Goal: Task Accomplishment & Management: Use online tool/utility

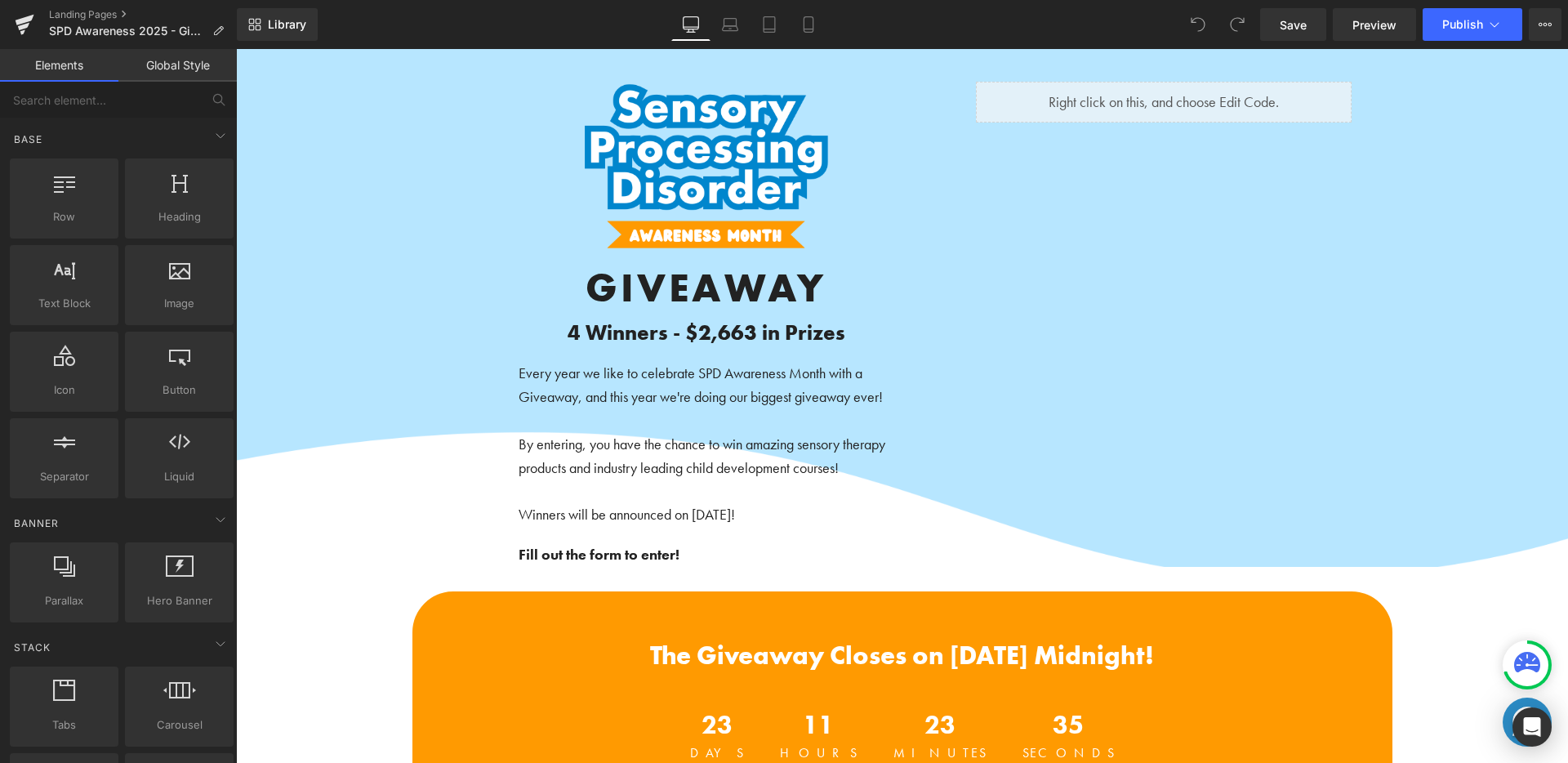
scroll to position [146, 0]
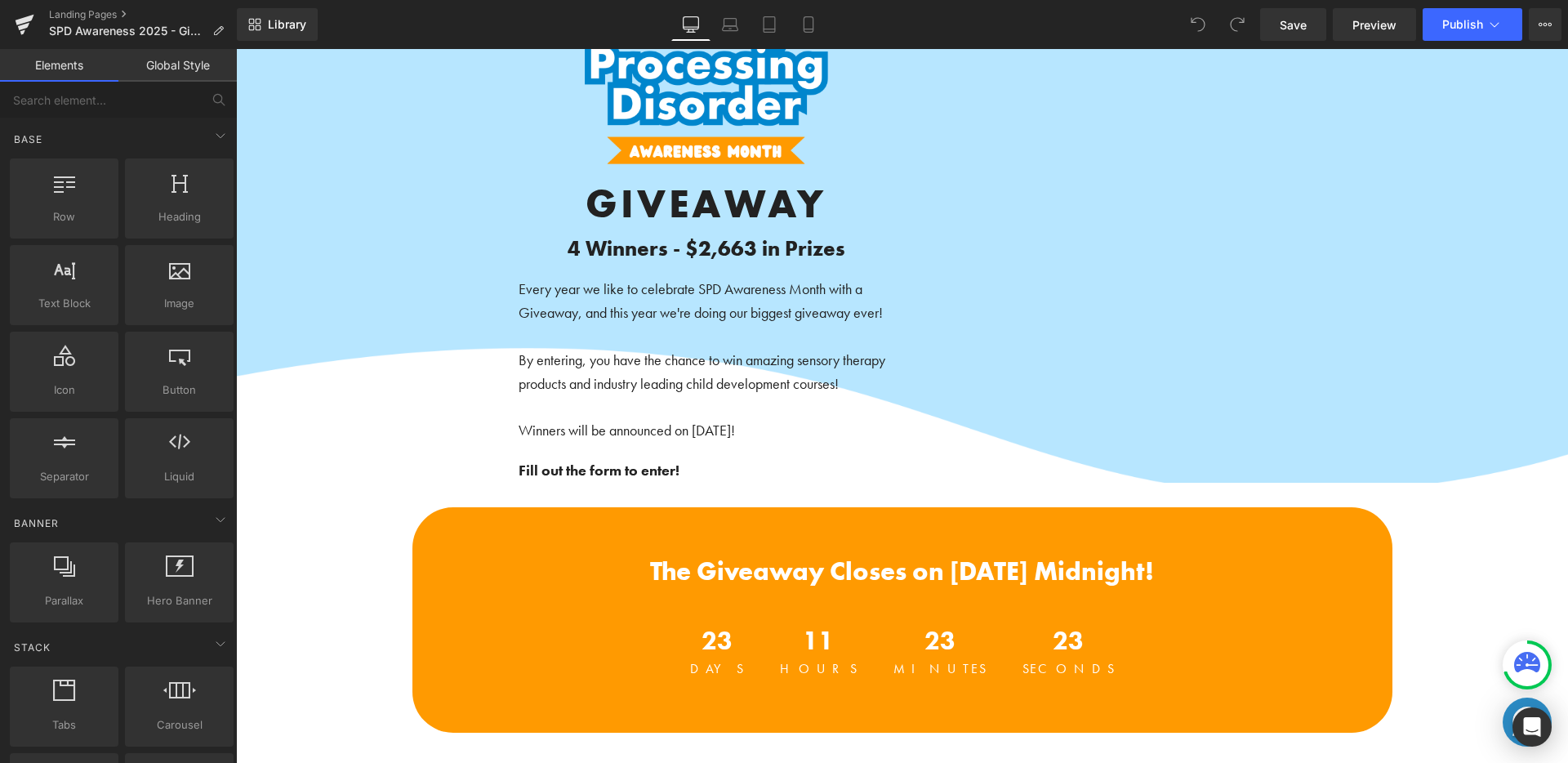
click at [302, 421] on span "Image GIVEAWAY Heading 4 Winners - $2,663 in Prizes Heading Every year we like …" at bounding box center [901, 240] width 1332 height 485
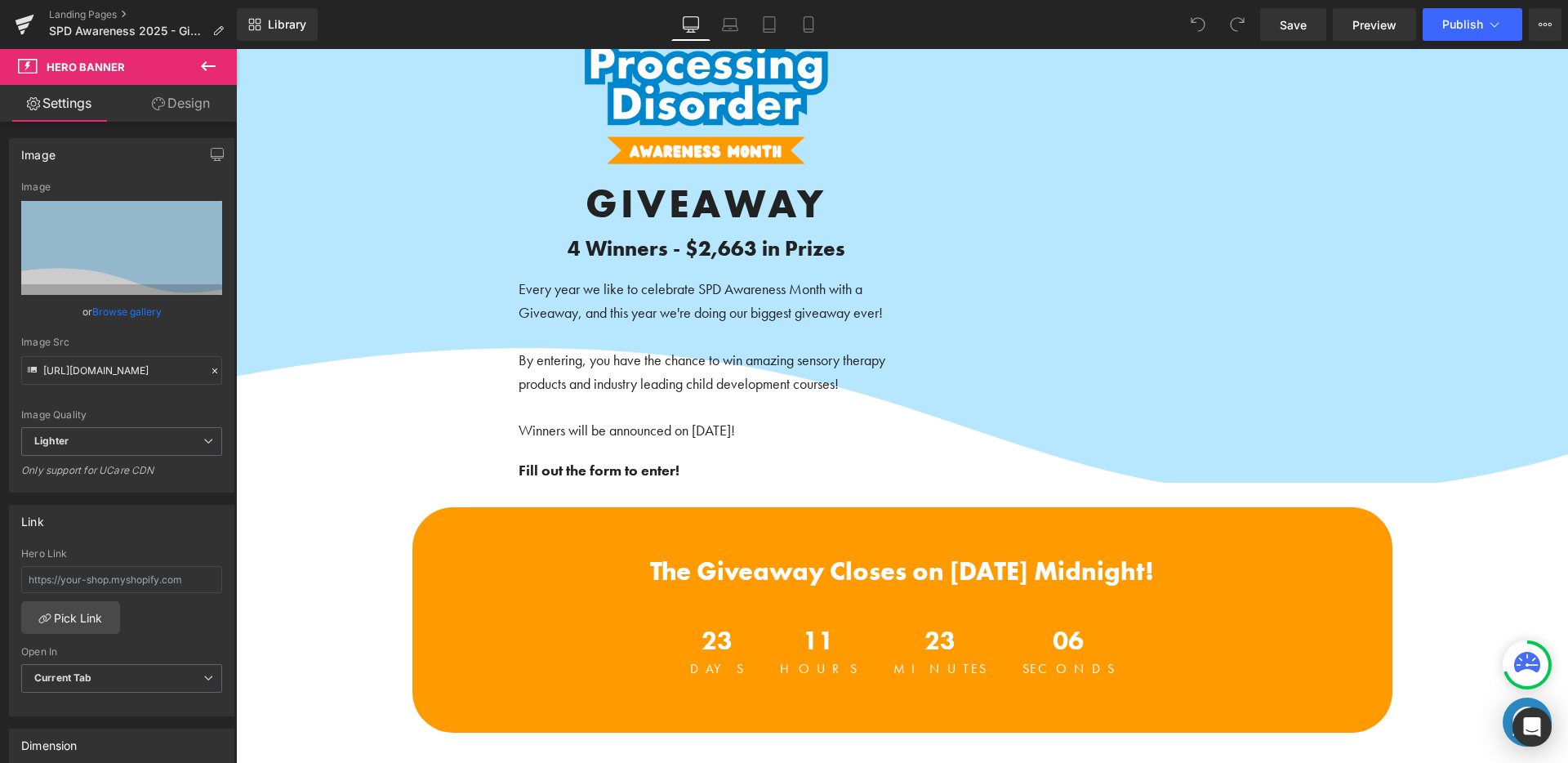
click at [619, 298] on p "Every year we like to celebrate SPD Awareness Month with a Giveaway, and this y…" at bounding box center [706, 300] width 376 height 47
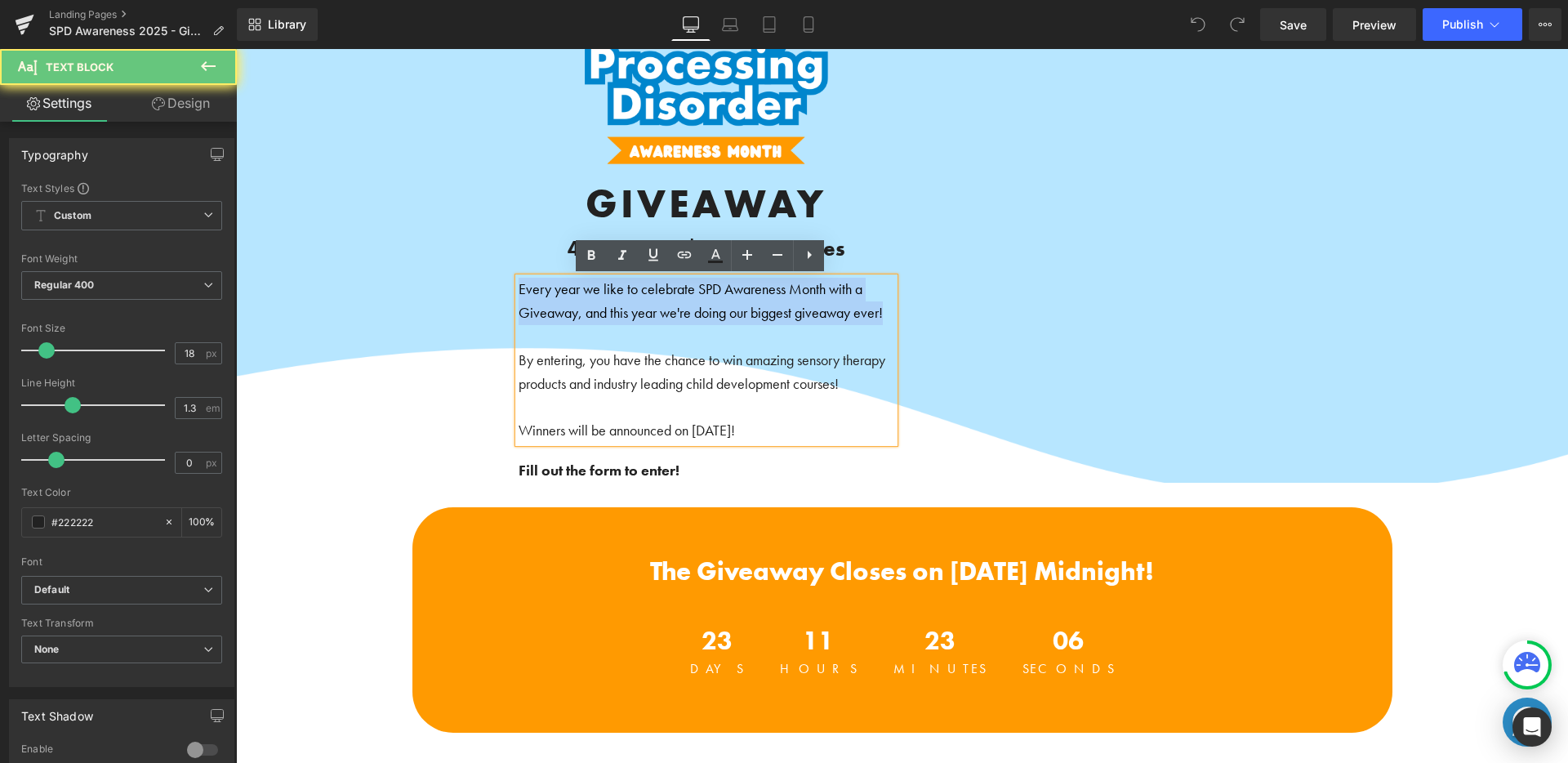
click at [619, 298] on p "Every year we like to celebrate SPD Awareness Month with a Giveaway, and this y…" at bounding box center [706, 300] width 376 height 47
click at [569, 293] on p "Every year we like to celebrate SPD Awareness Month with a Giveaway, and this y…" at bounding box center [706, 300] width 376 height 47
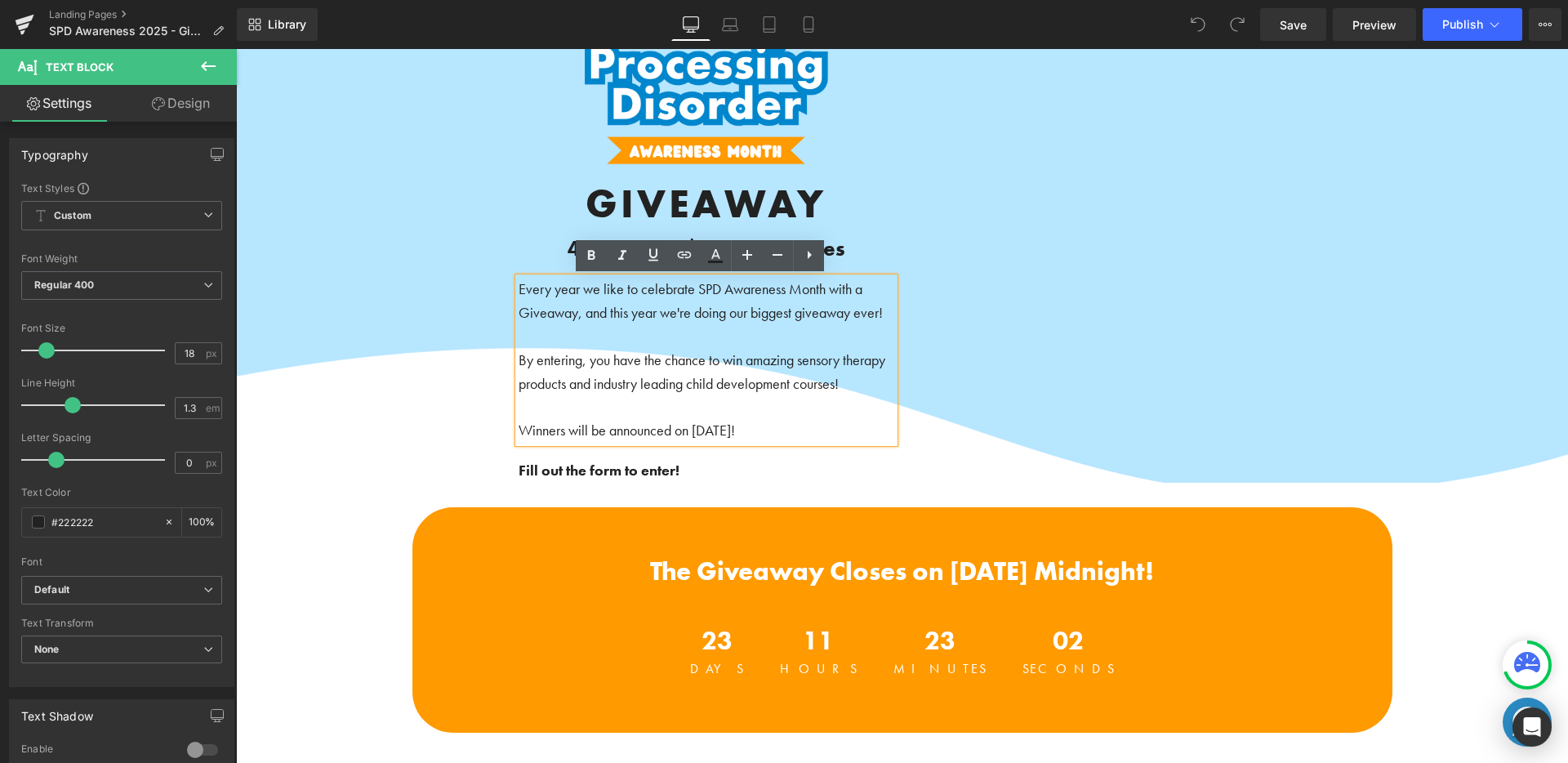
drag, startPoint x: 520, startPoint y: 288, endPoint x: 507, endPoint y: 282, distance: 14.3
click at [518, 282] on div "Every year we like to celebrate SPD Awareness Month with a Giveaway, and this y…" at bounding box center [706, 359] width 376 height 165
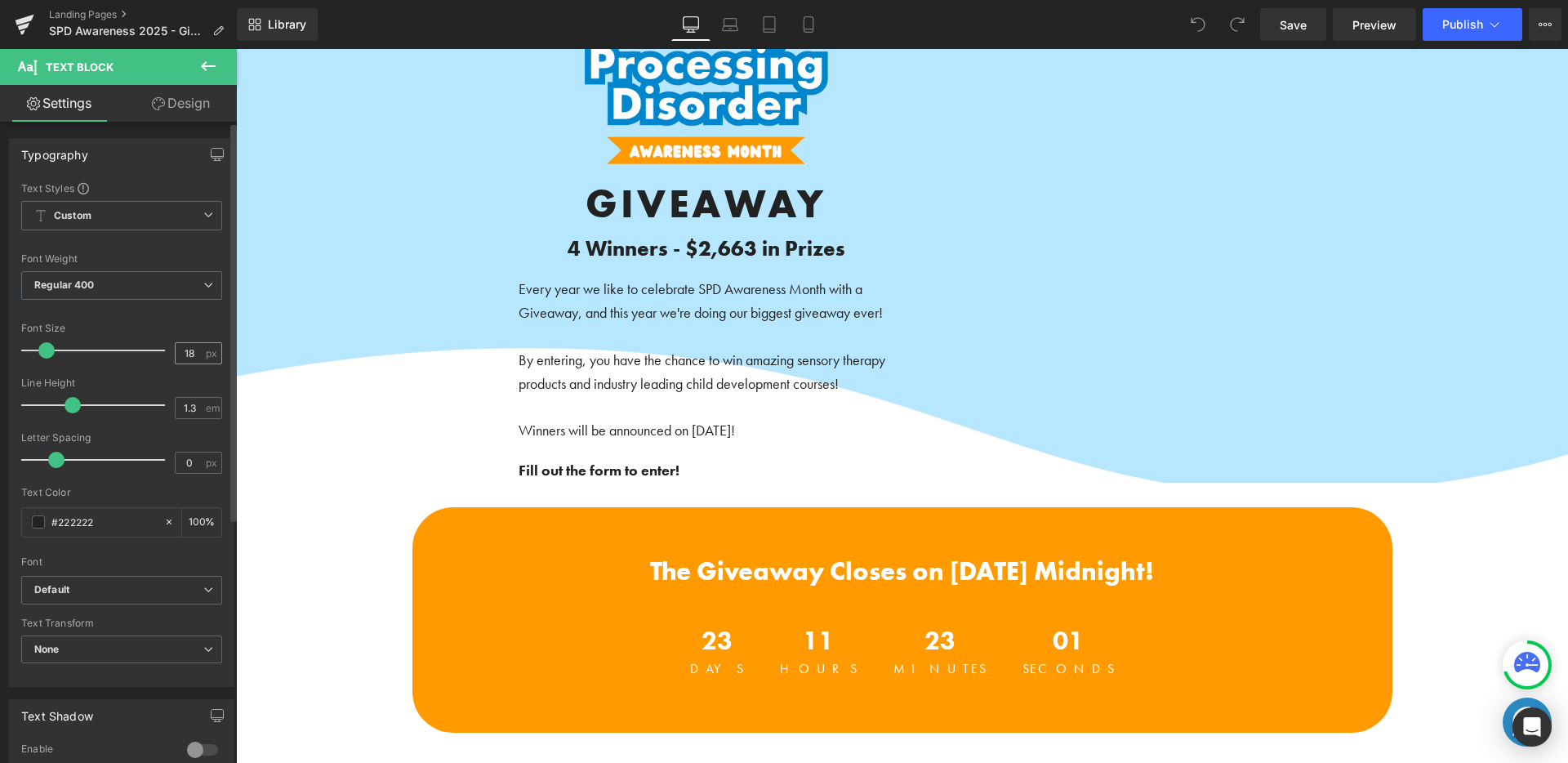
click at [198, 352] on div "18 px" at bounding box center [198, 353] width 47 height 22
click at [194, 352] on input "18" at bounding box center [189, 353] width 28 height 20
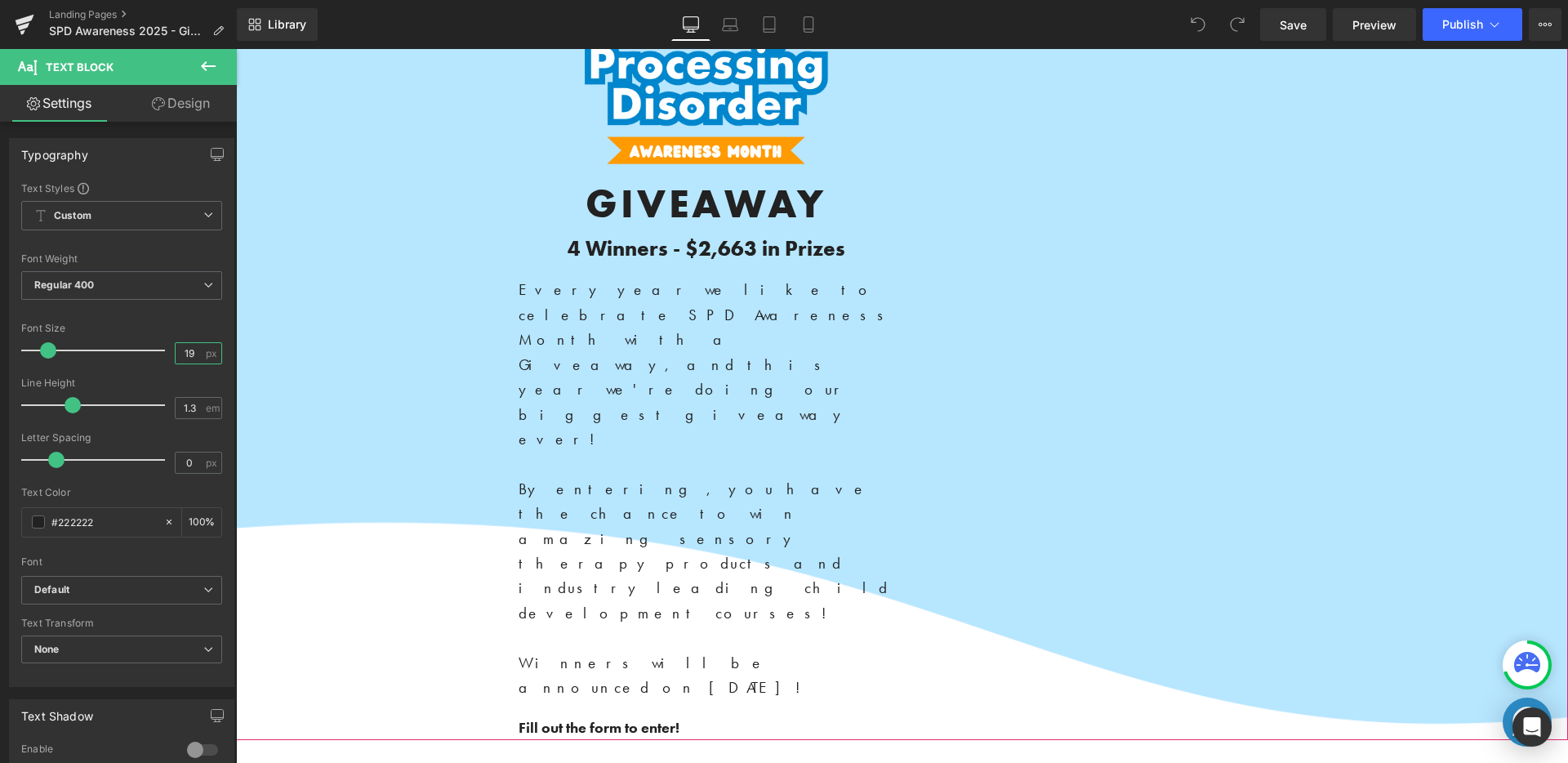
type input "19"
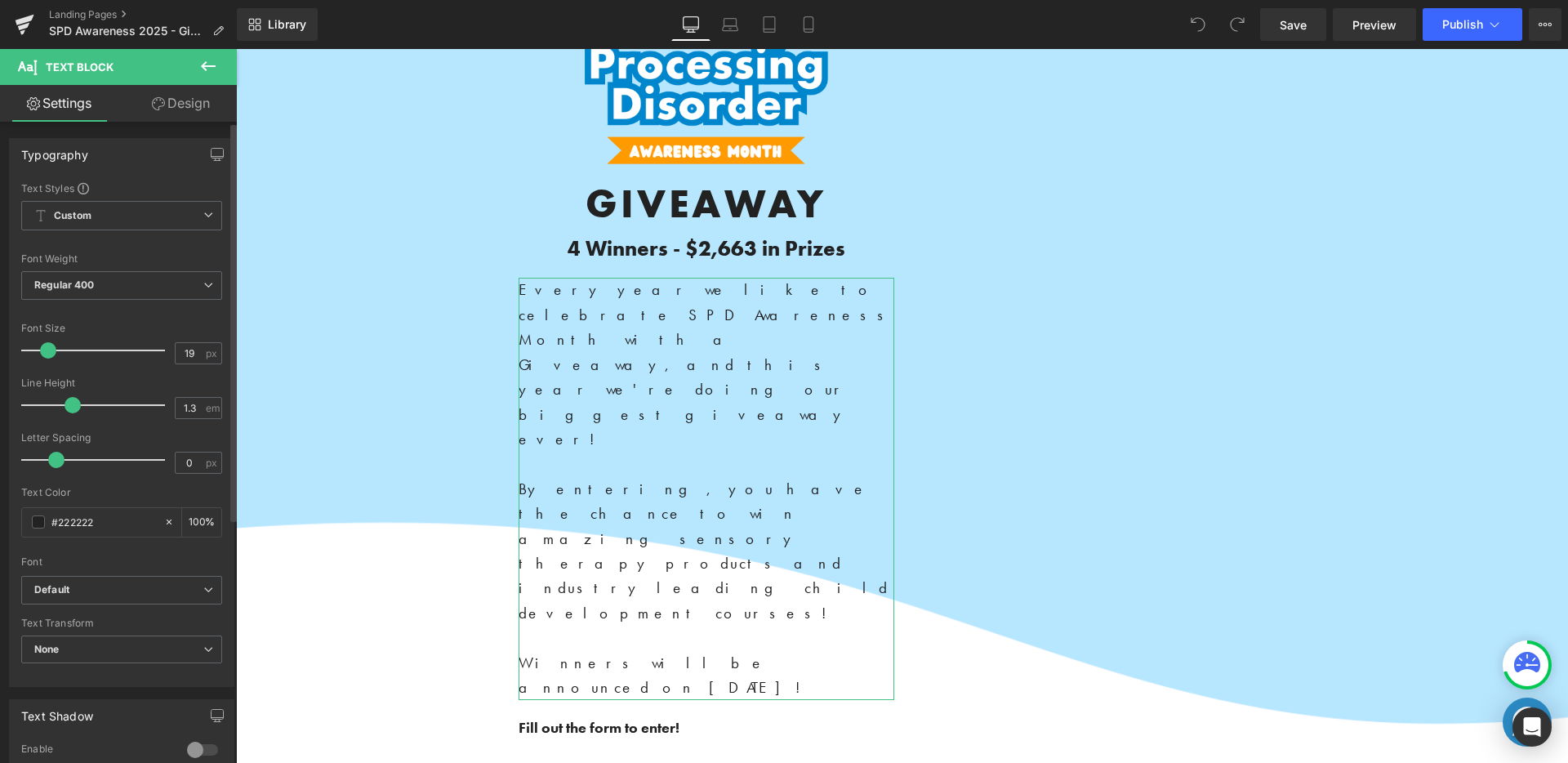
click at [205, 326] on div "Font Size" at bounding box center [121, 328] width 201 height 11
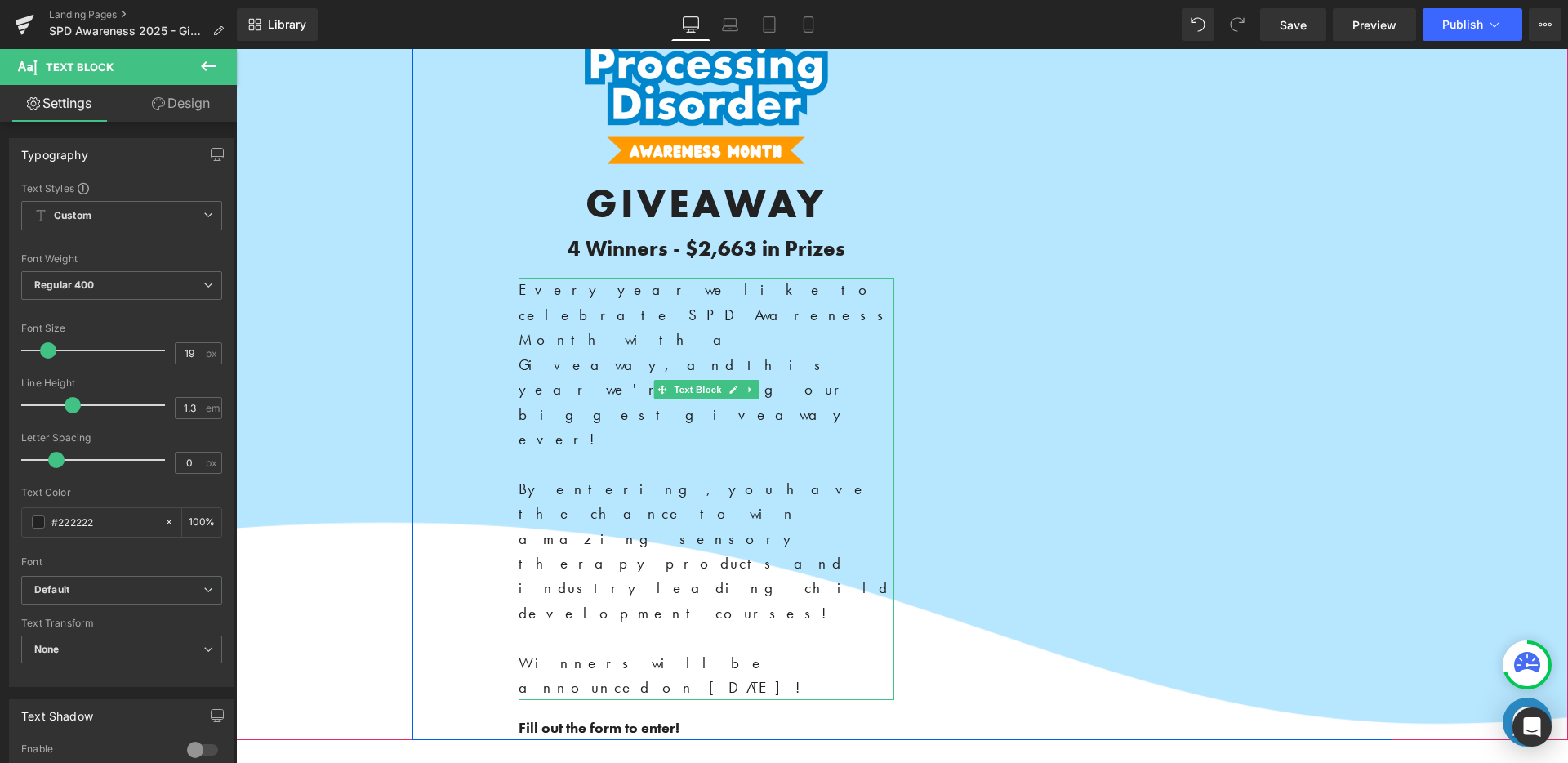
click at [638, 479] on span "By entering, you have the chance to win amazing sensory therapy products and in…" at bounding box center [702, 550] width 370 height 144
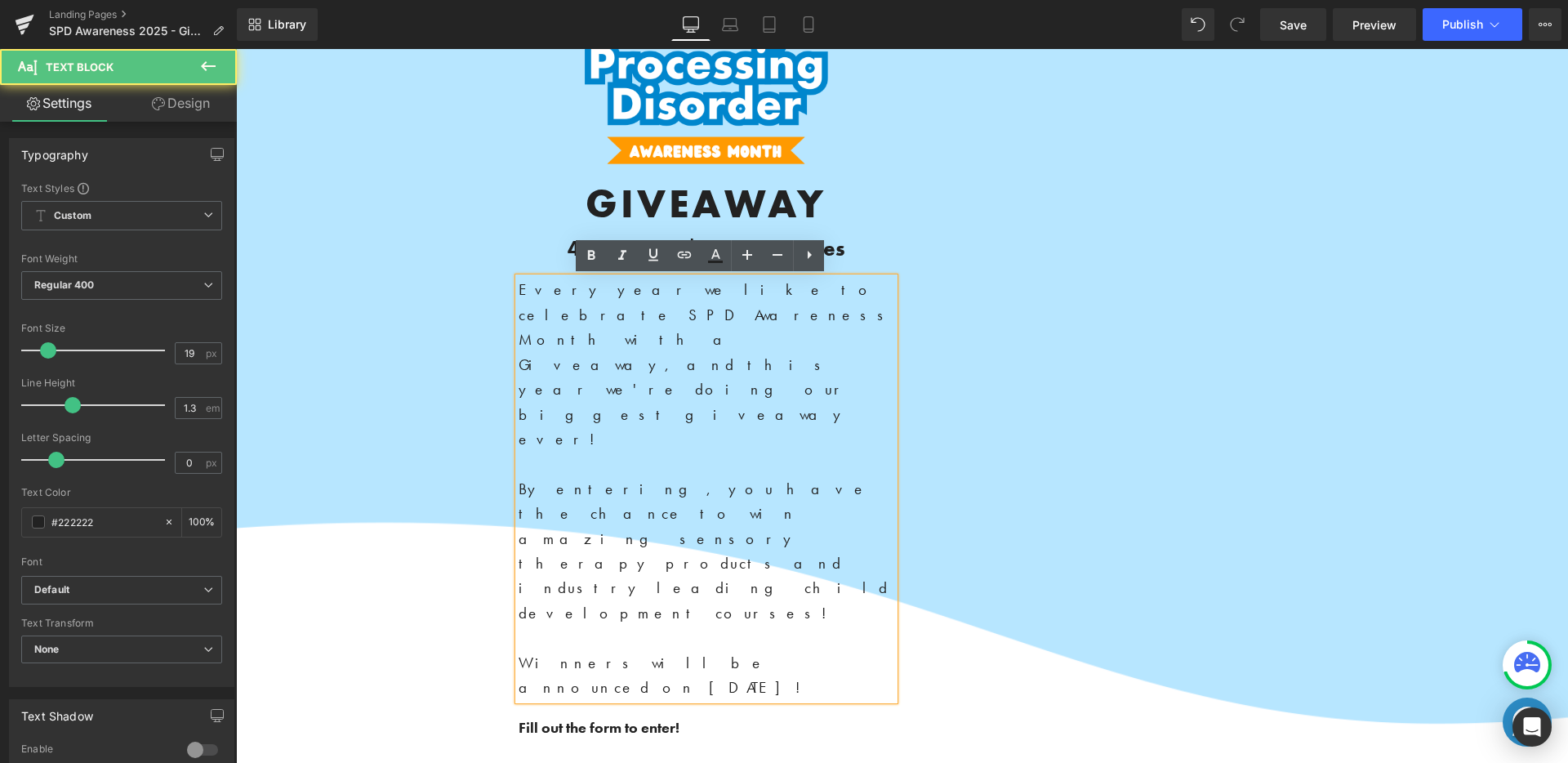
click at [603, 451] on p at bounding box center [706, 463] width 376 height 25
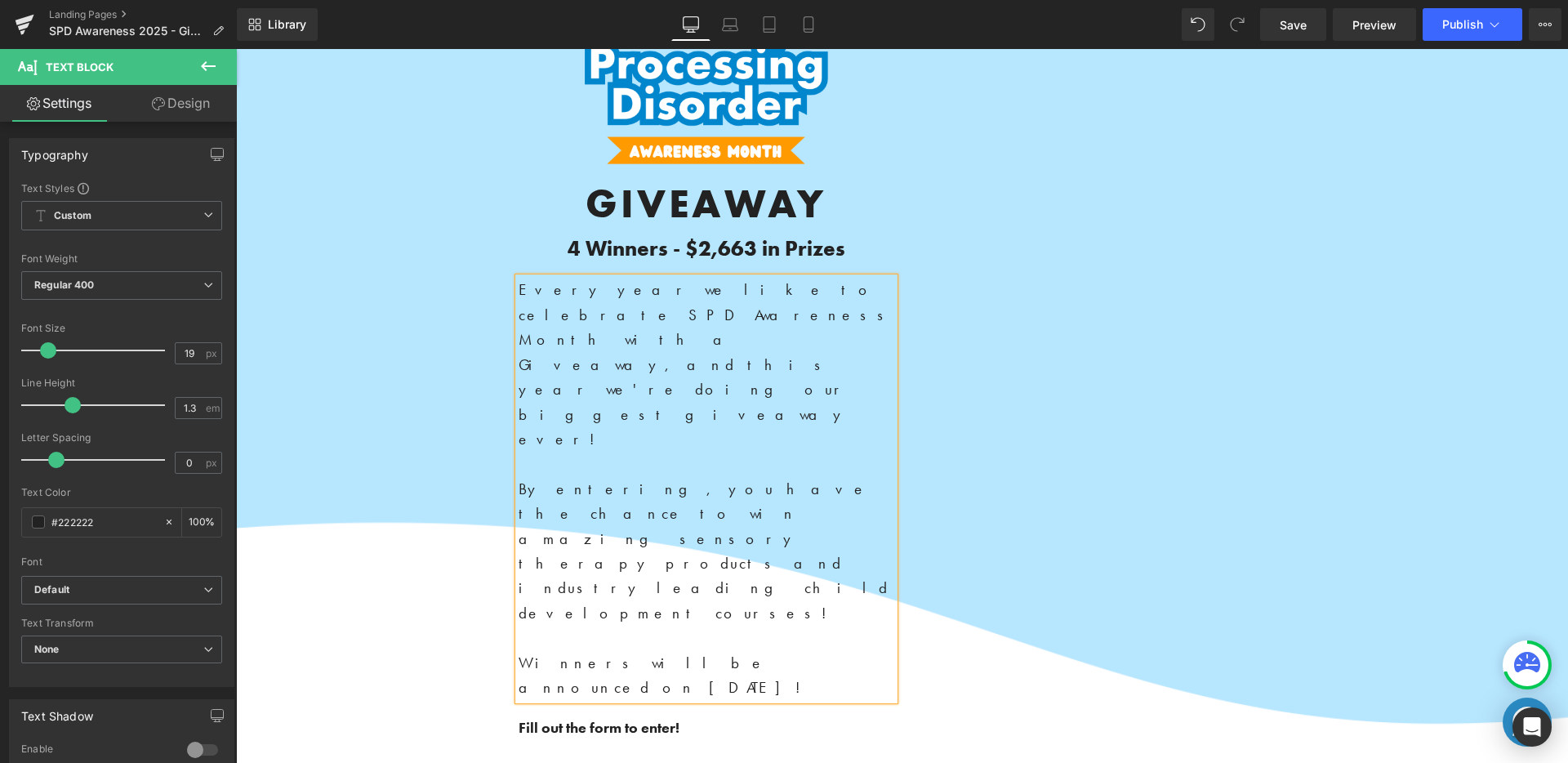
click at [542, 626] on p at bounding box center [706, 638] width 376 height 25
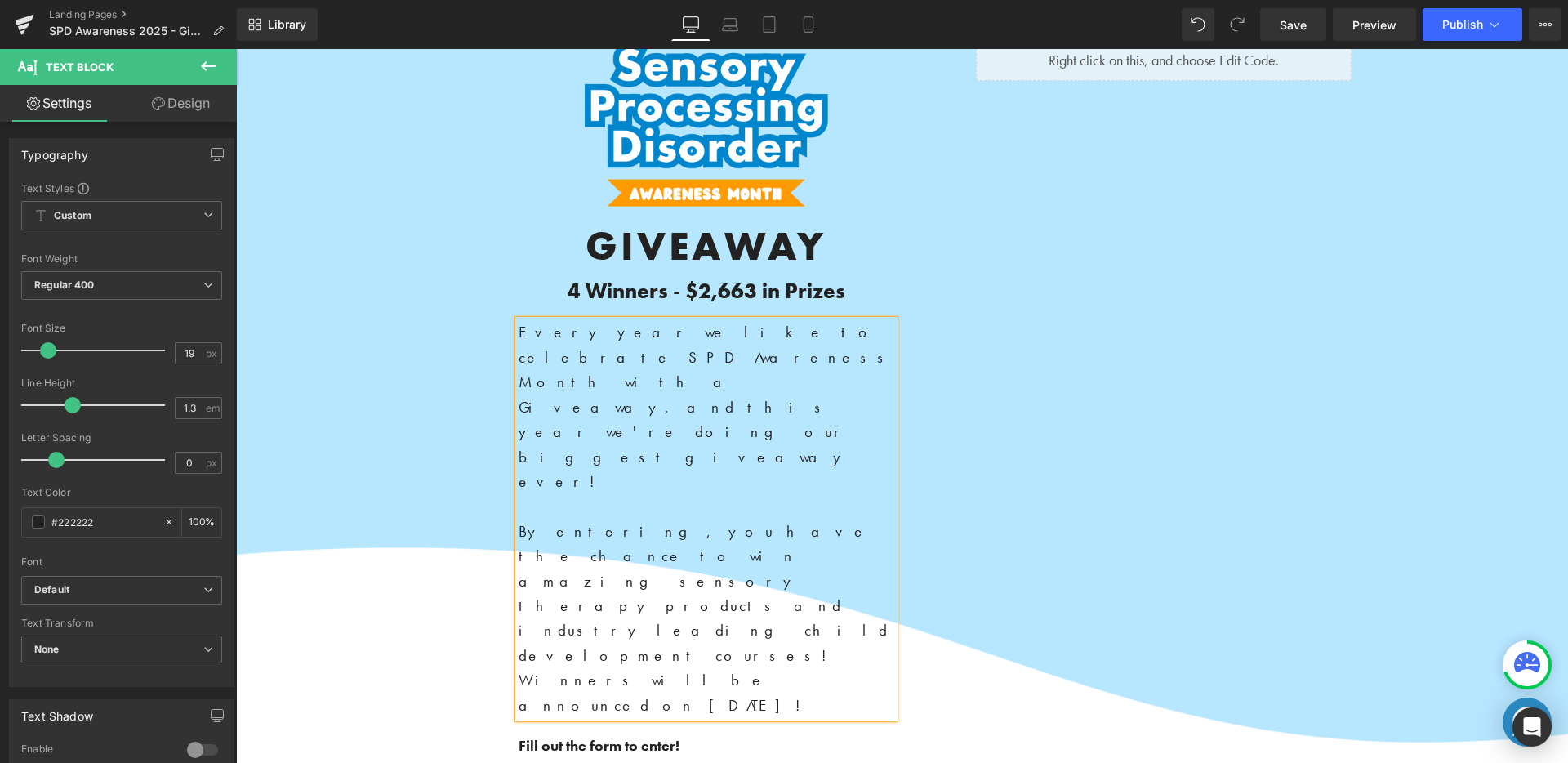
scroll to position [27, 0]
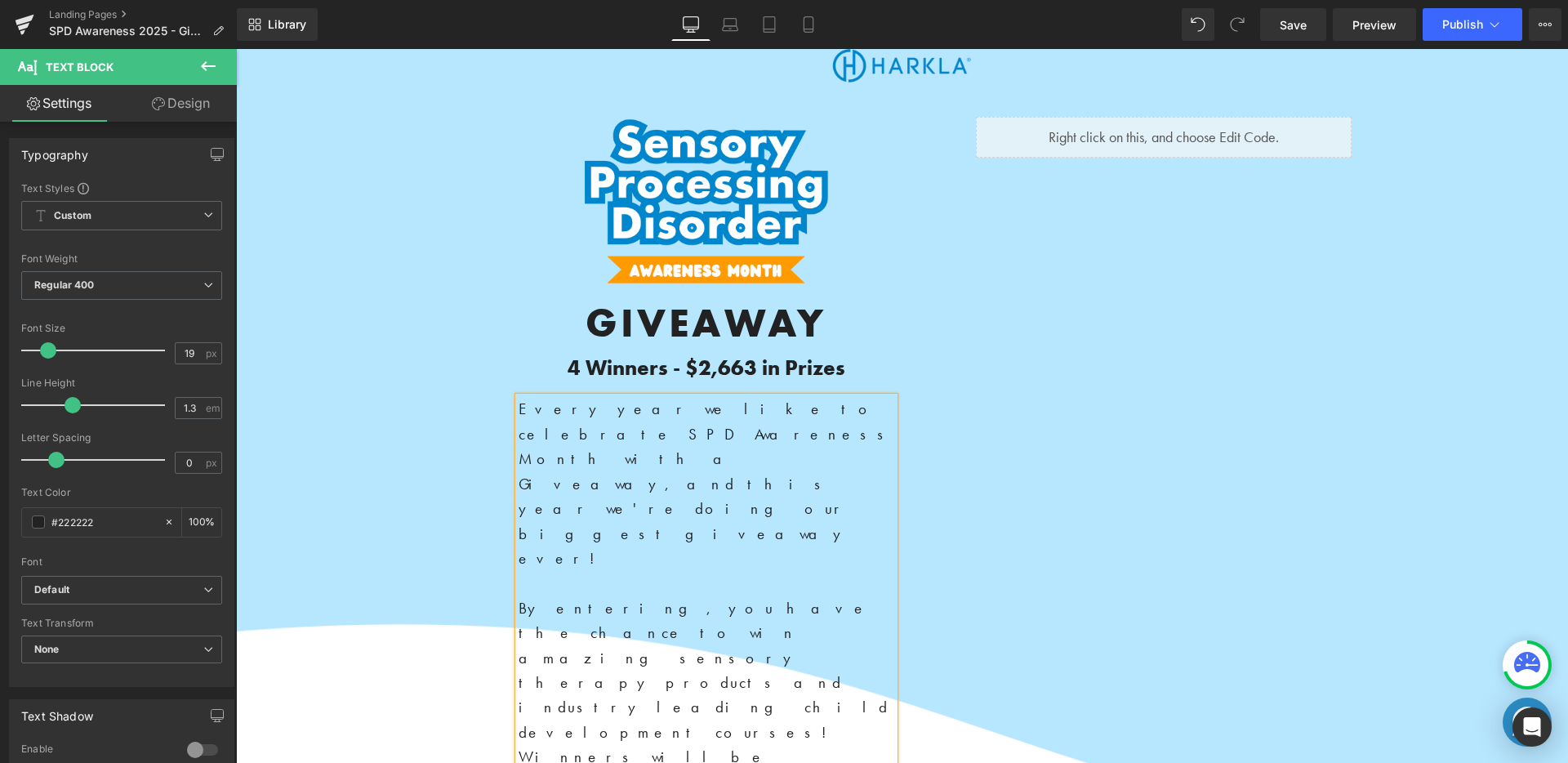
click at [984, 391] on div "Image GIVEAWAY Heading 4 Winners - $2,663 in Prizes Heading Every year we like …" at bounding box center [902, 475] width 980 height 718
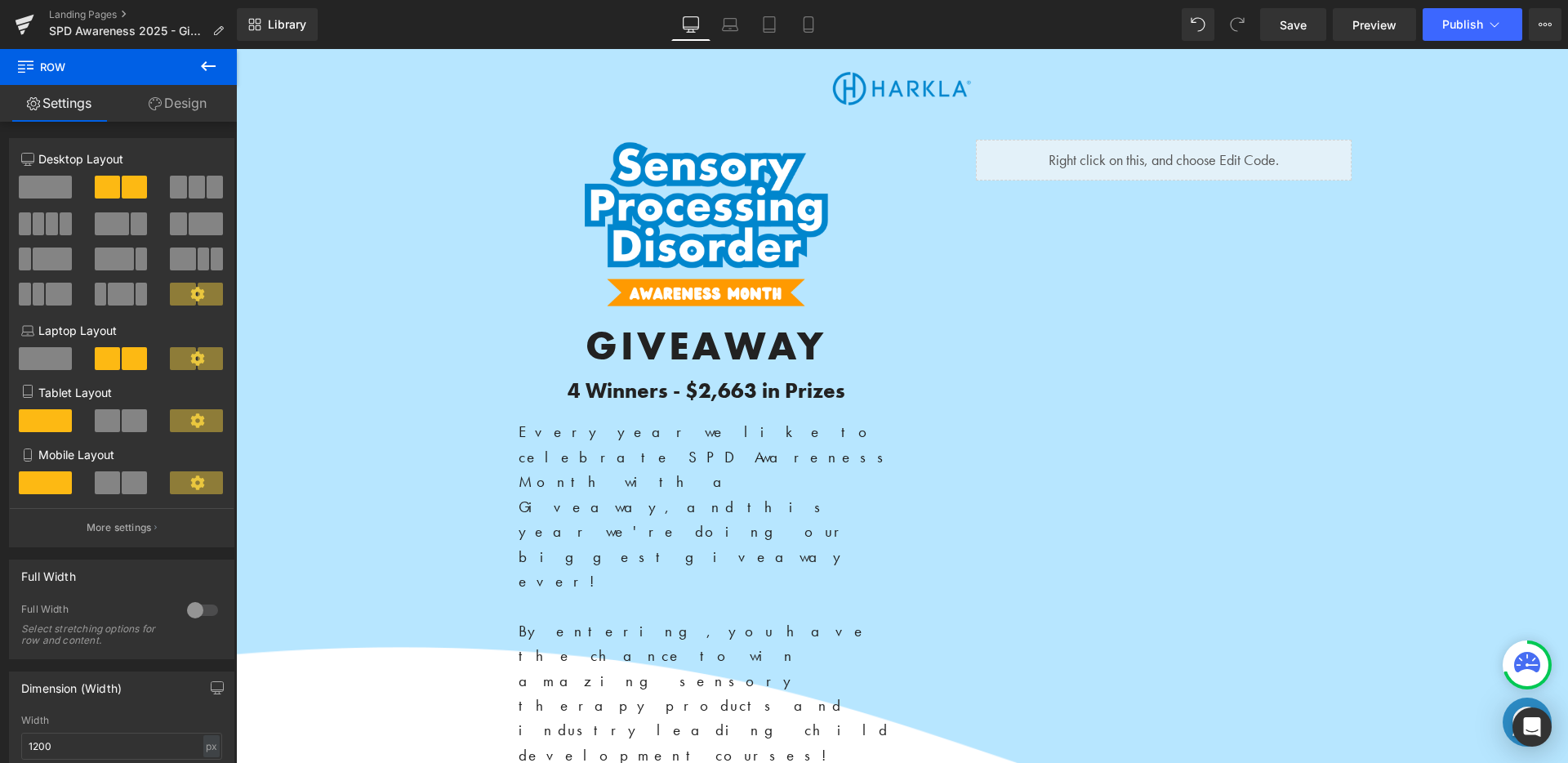
scroll to position [0, 0]
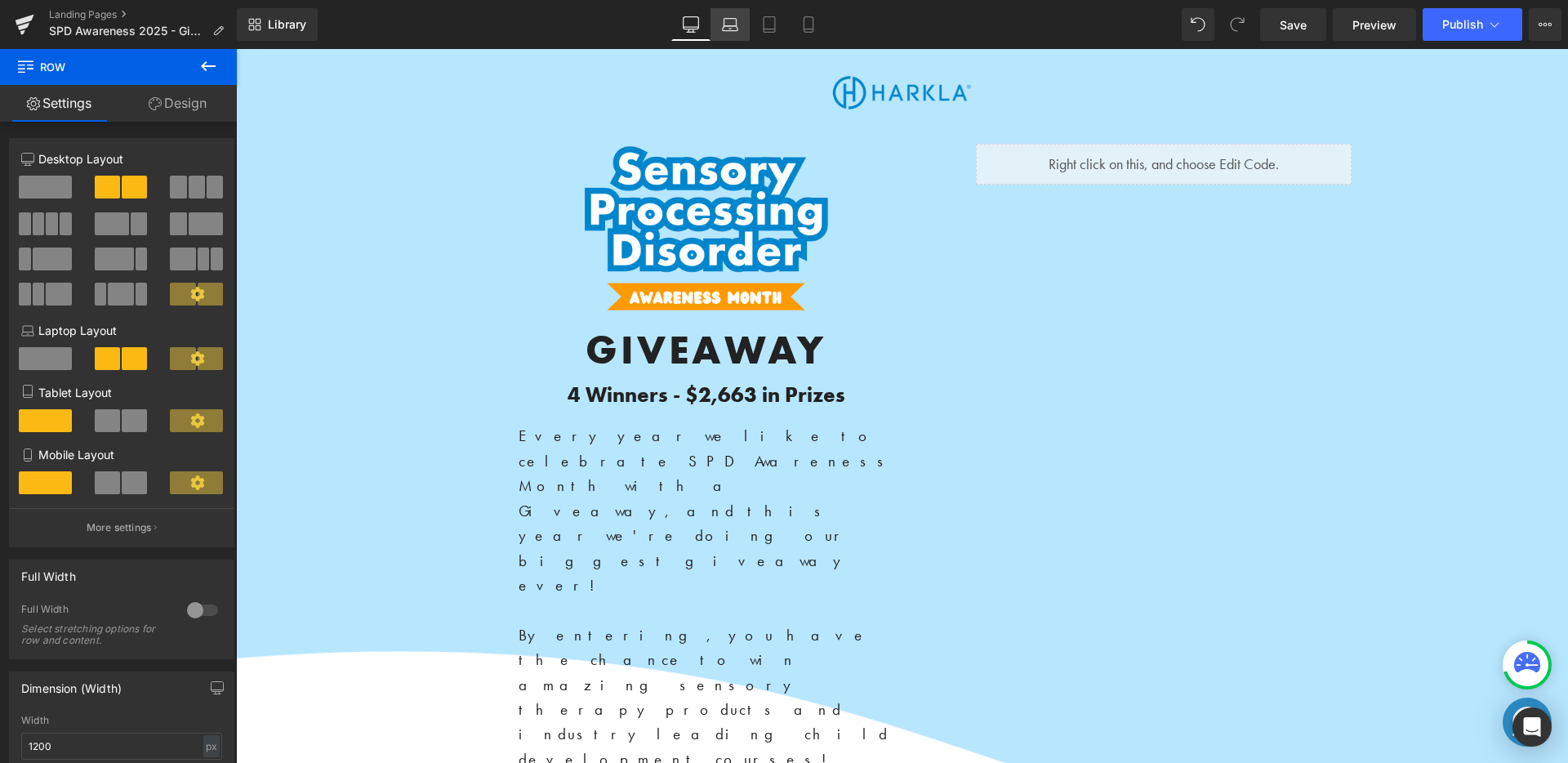
click at [745, 12] on link "Laptop" at bounding box center [730, 25] width 39 height 32
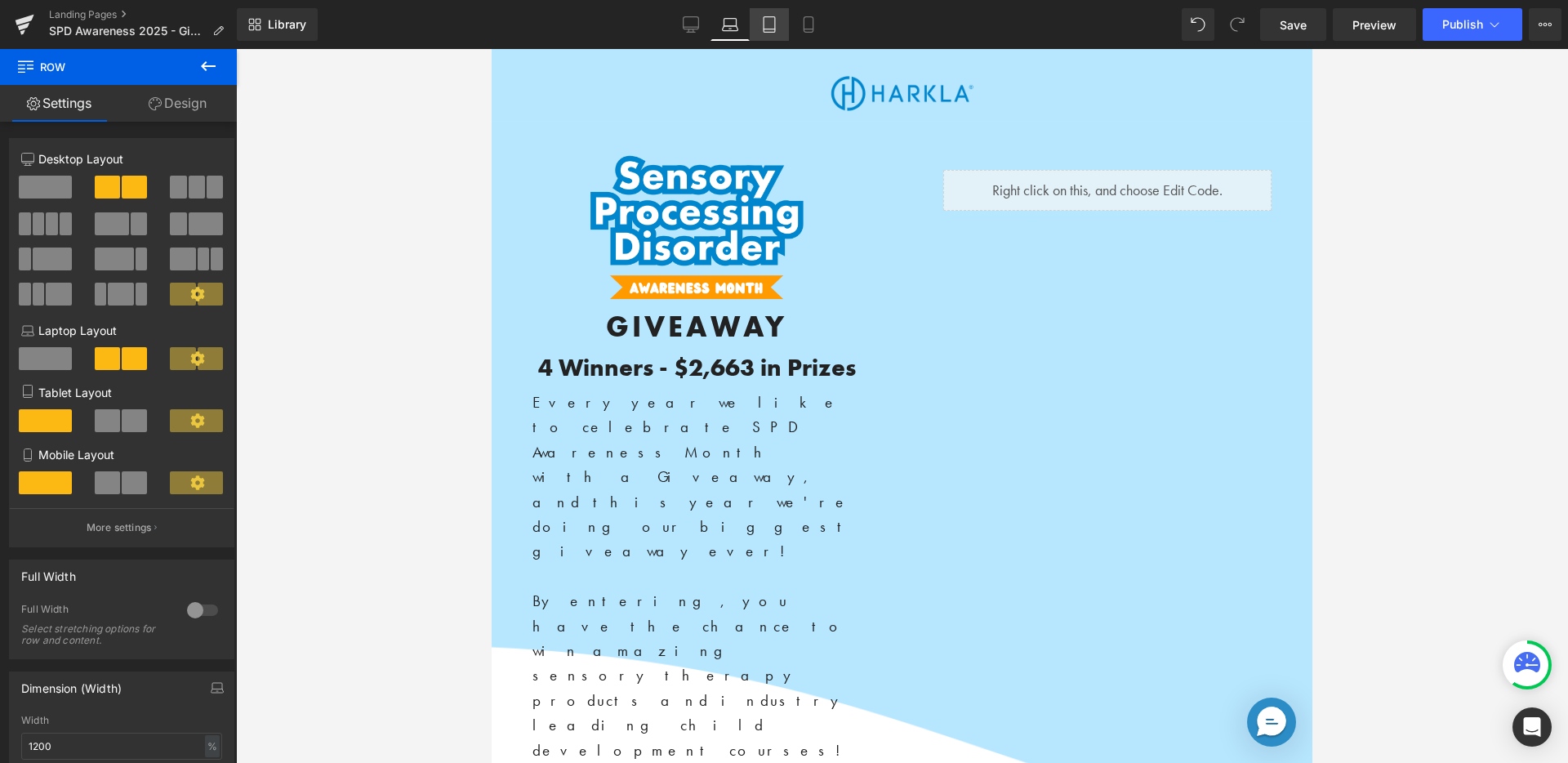
click at [758, 14] on link "Tablet" at bounding box center [769, 25] width 39 height 32
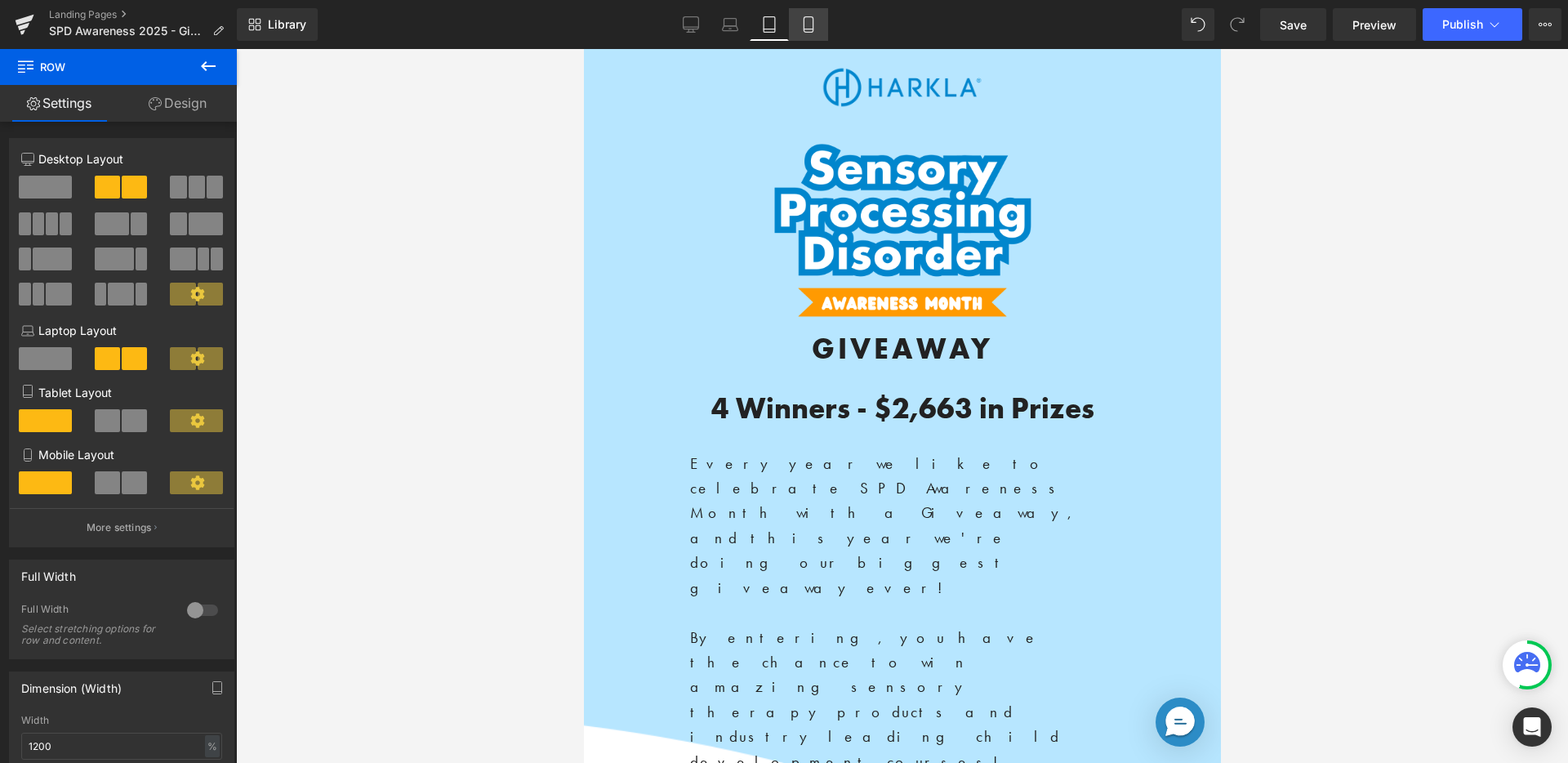
click at [808, 29] on icon at bounding box center [807, 29] width 9 height 0
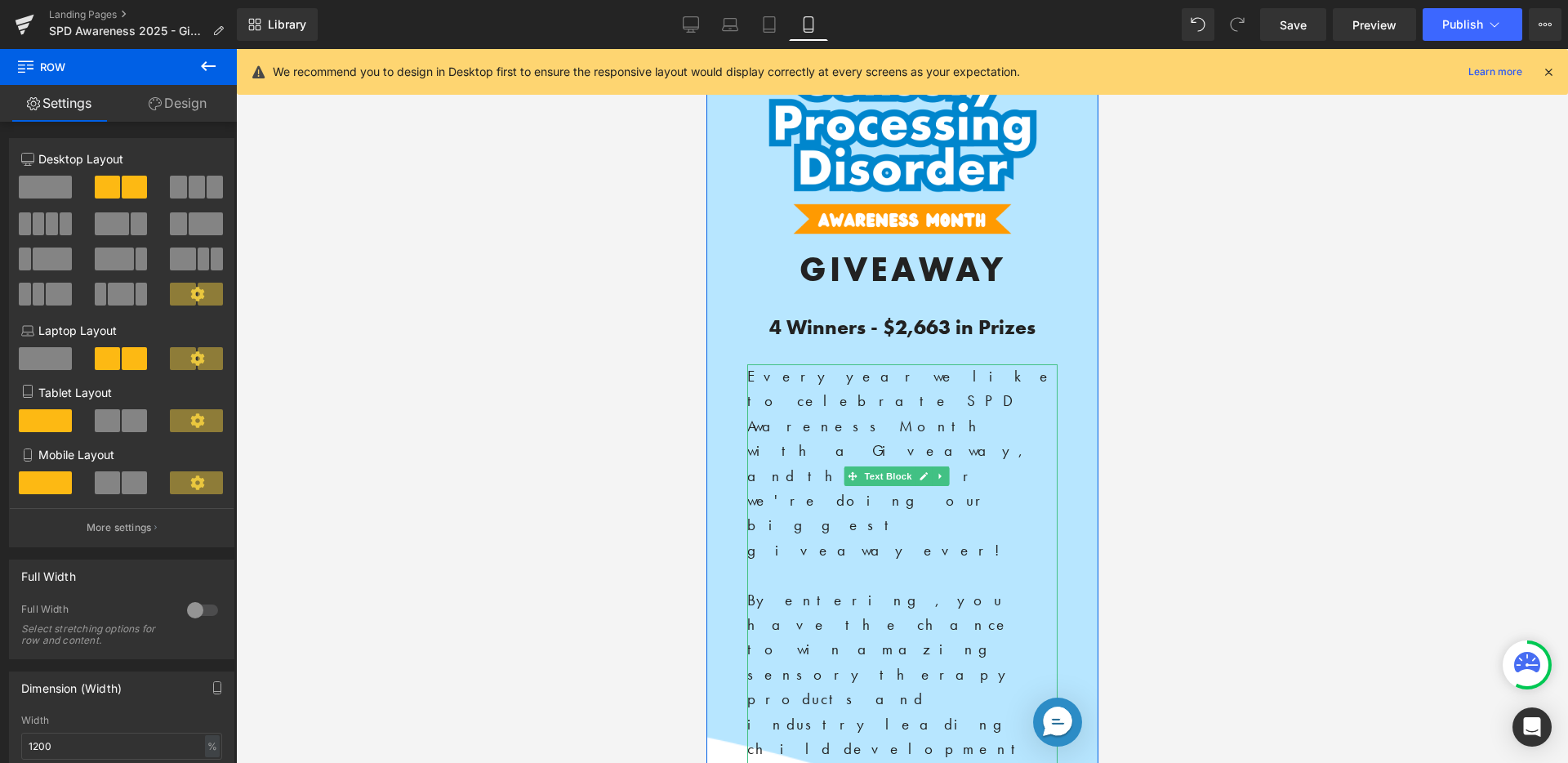
scroll to position [98, 0]
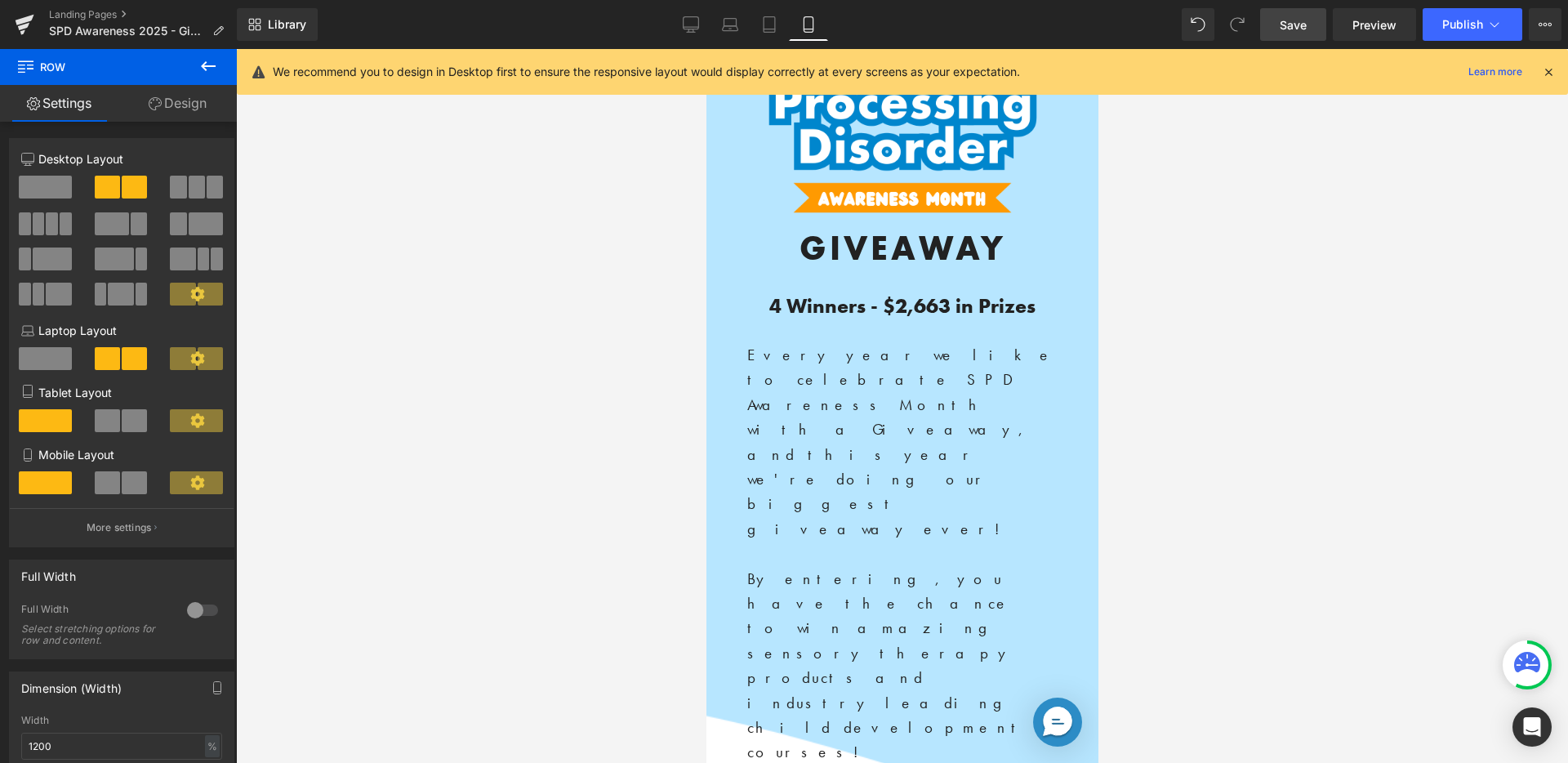
click at [1276, 38] on link "Save" at bounding box center [1292, 25] width 66 height 32
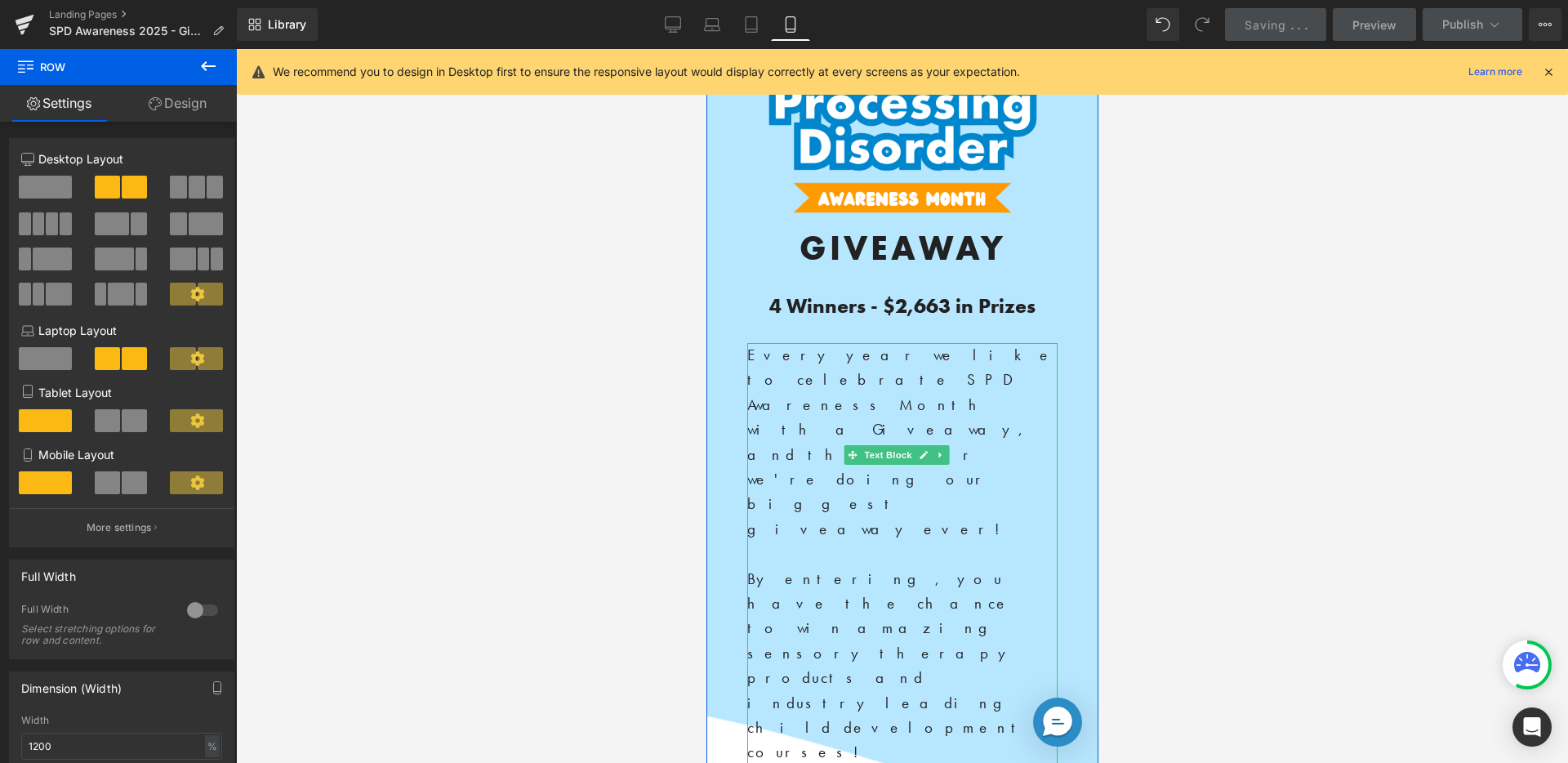
click at [956, 567] on p "By entering, you have the chance to win amazing sensory therapy products and in…" at bounding box center [901, 666] width 311 height 198
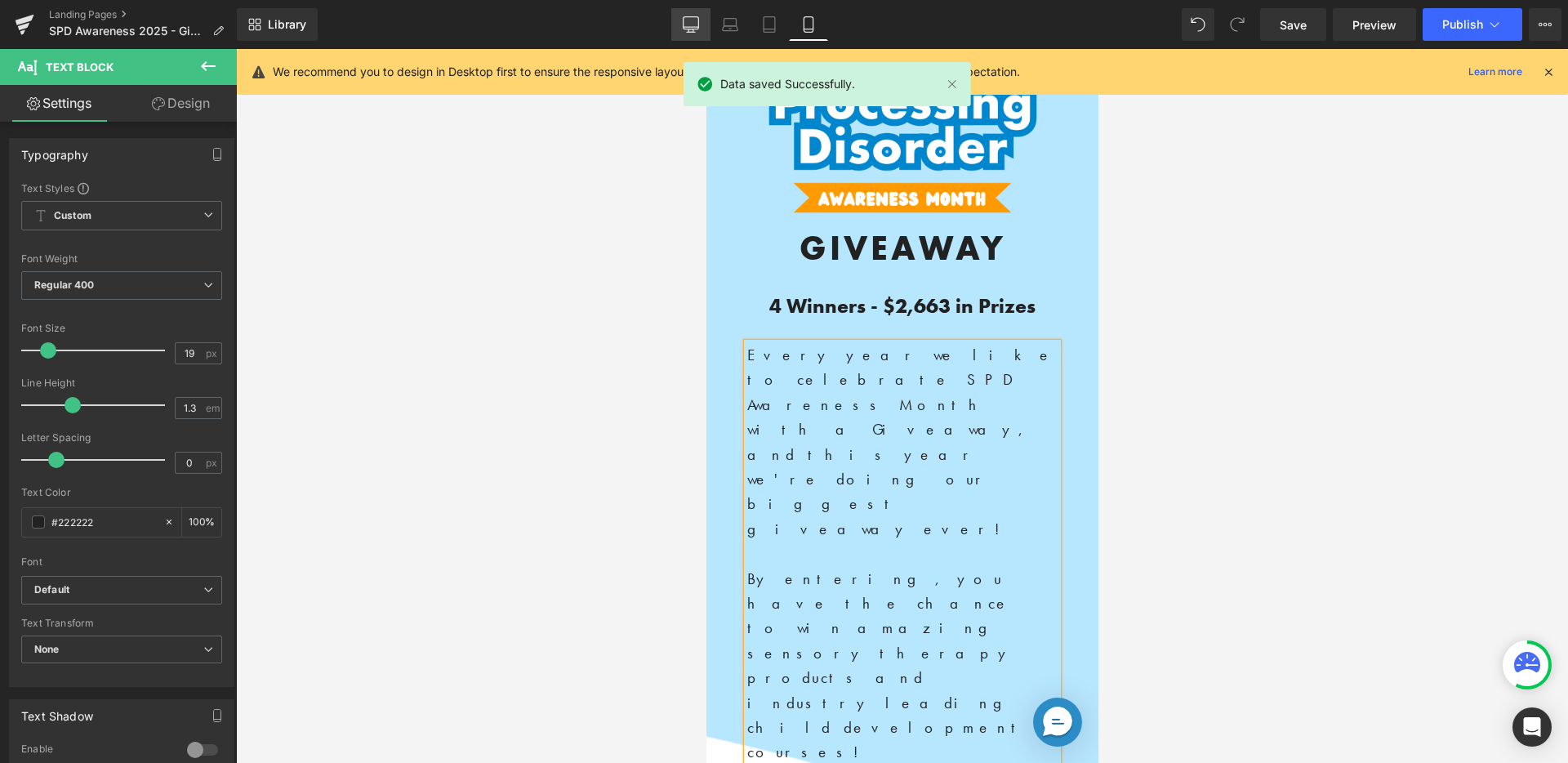
click at [673, 20] on link "Desktop" at bounding box center [691, 25] width 39 height 32
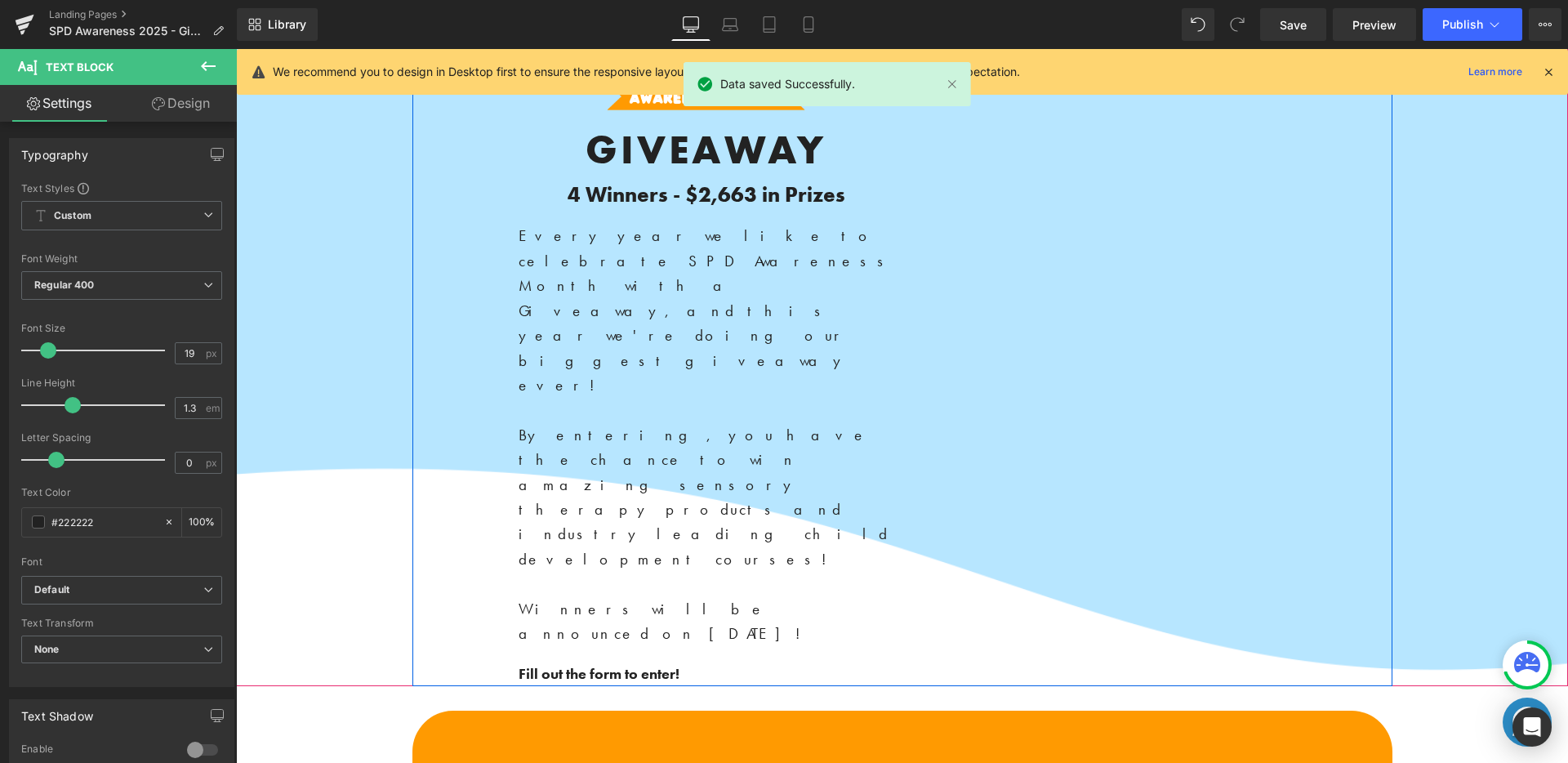
scroll to position [0, 0]
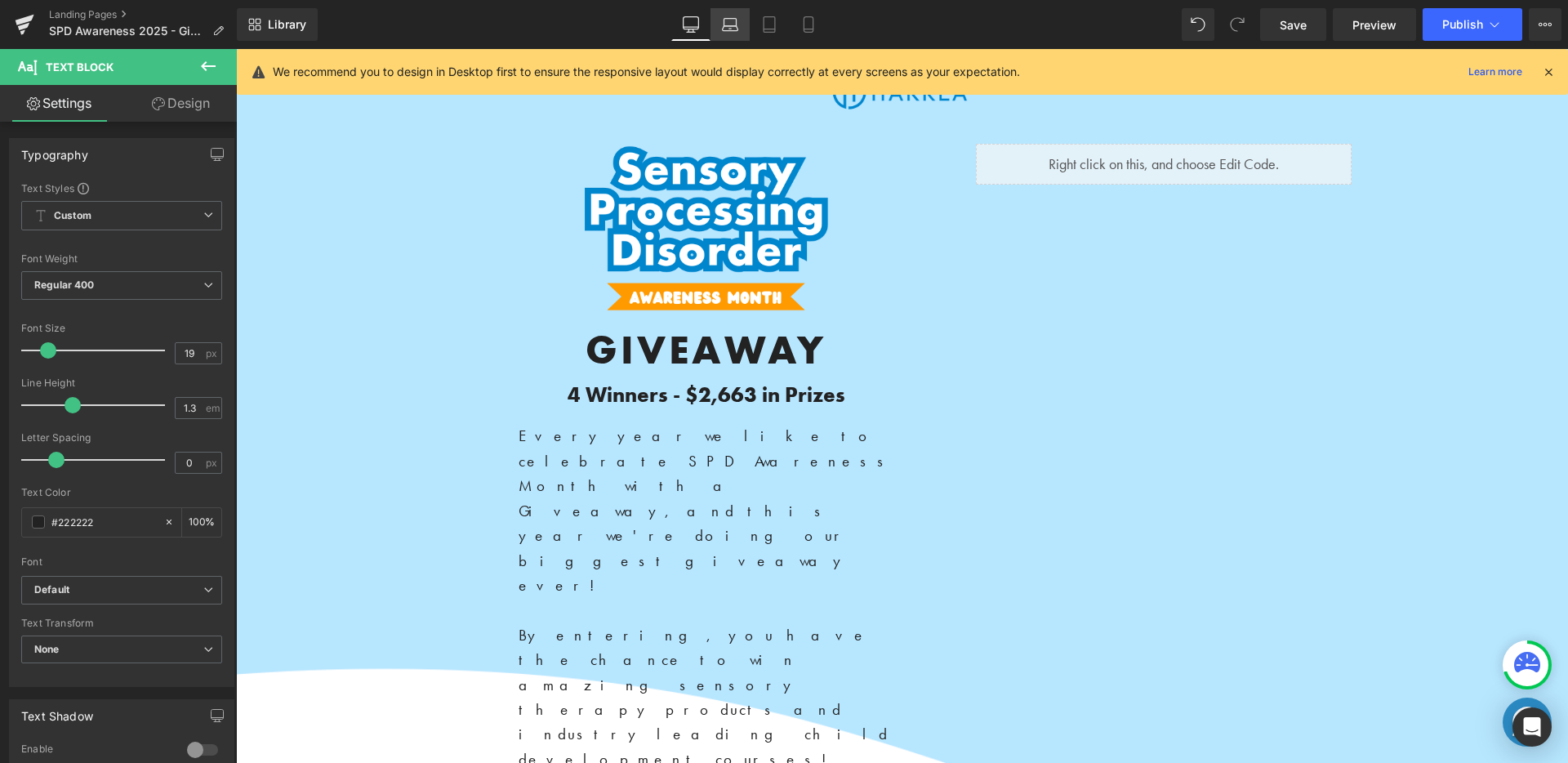
click at [743, 35] on link "Laptop" at bounding box center [730, 25] width 39 height 32
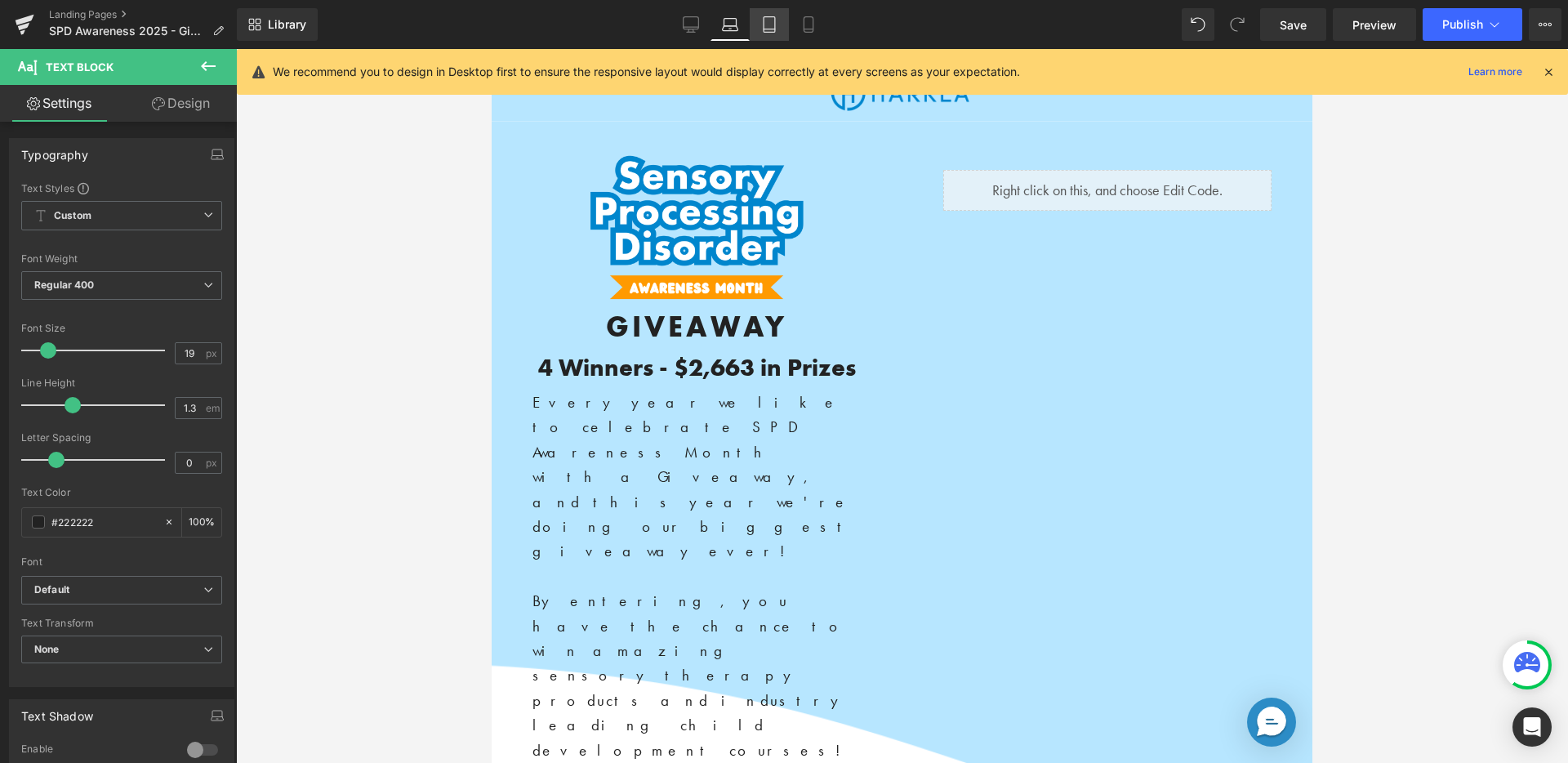
click at [768, 26] on icon at bounding box center [769, 24] width 16 height 16
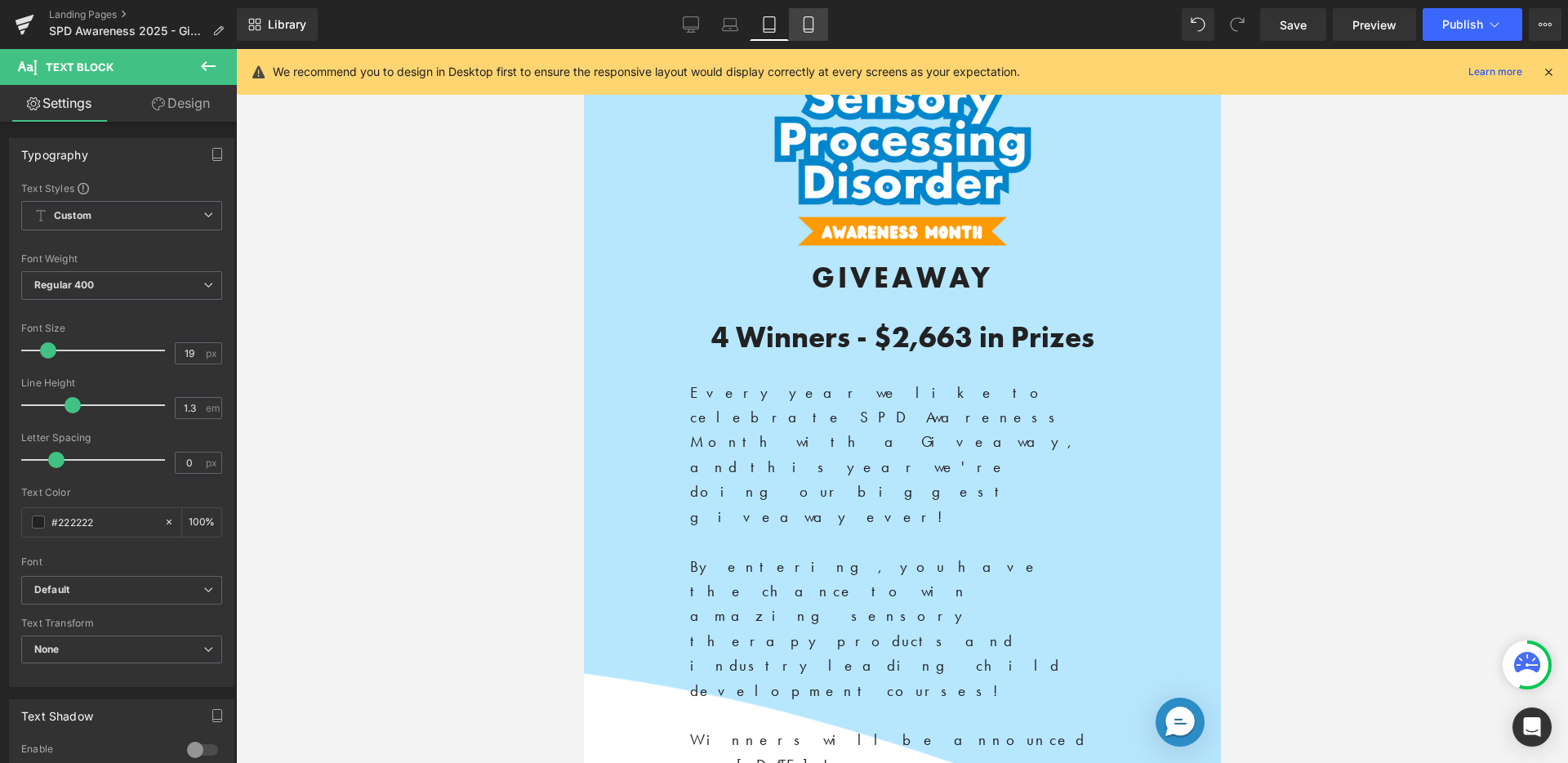
click at [821, 31] on link "Mobile" at bounding box center [808, 25] width 39 height 32
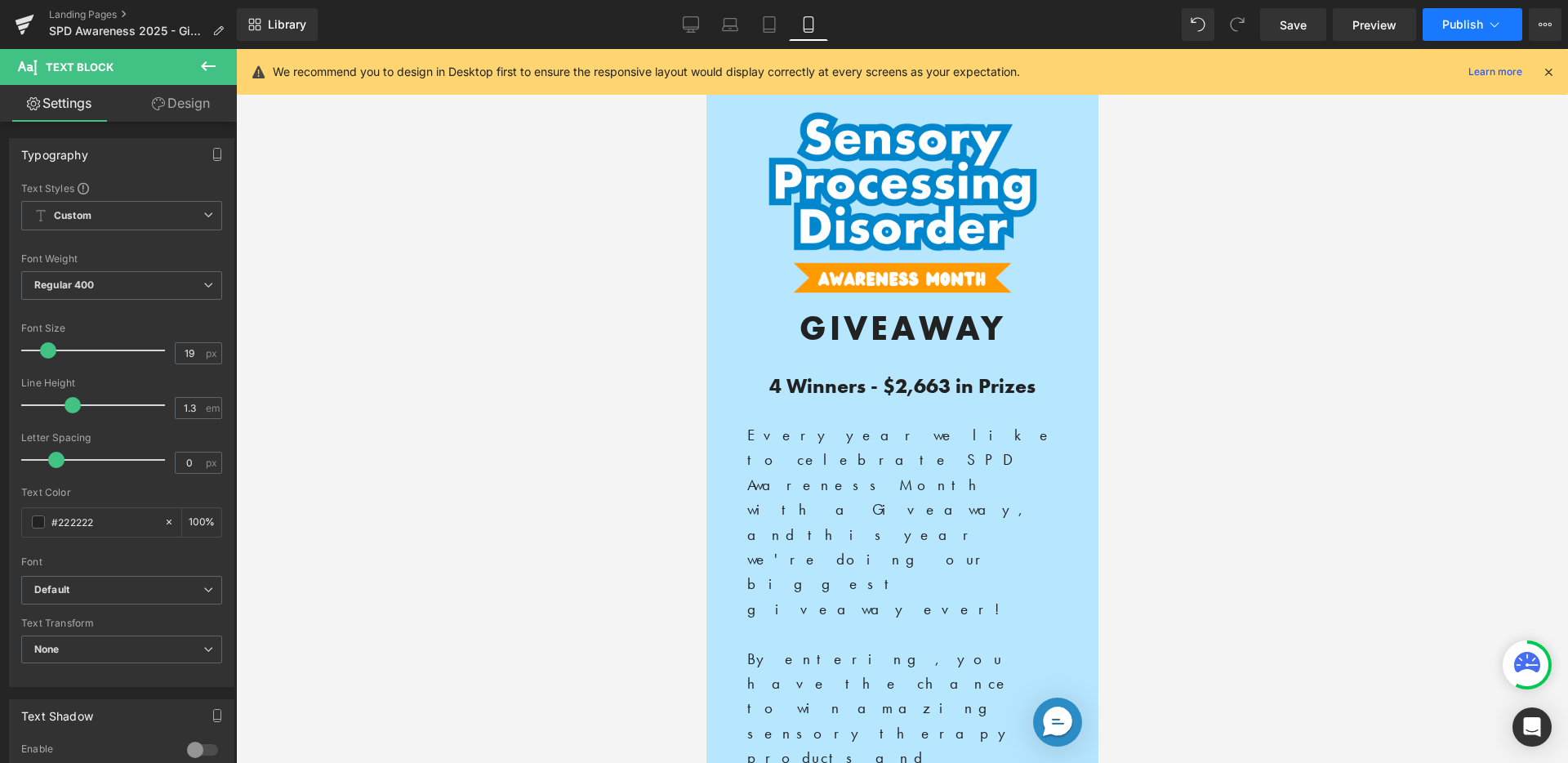
click at [1473, 24] on span "Publish" at bounding box center [1462, 24] width 41 height 13
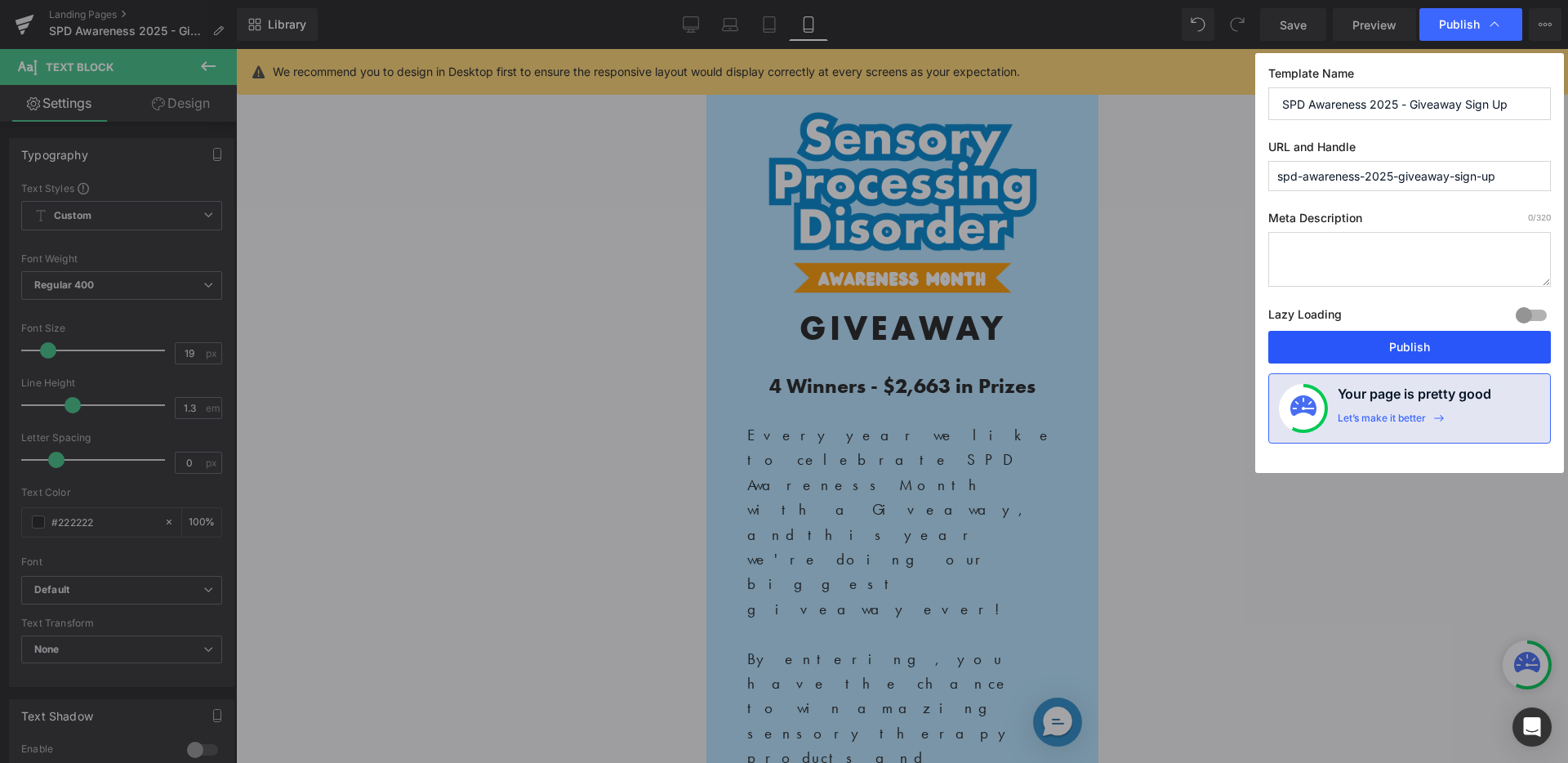
click at [1443, 348] on button "Publish" at bounding box center [1409, 347] width 283 height 32
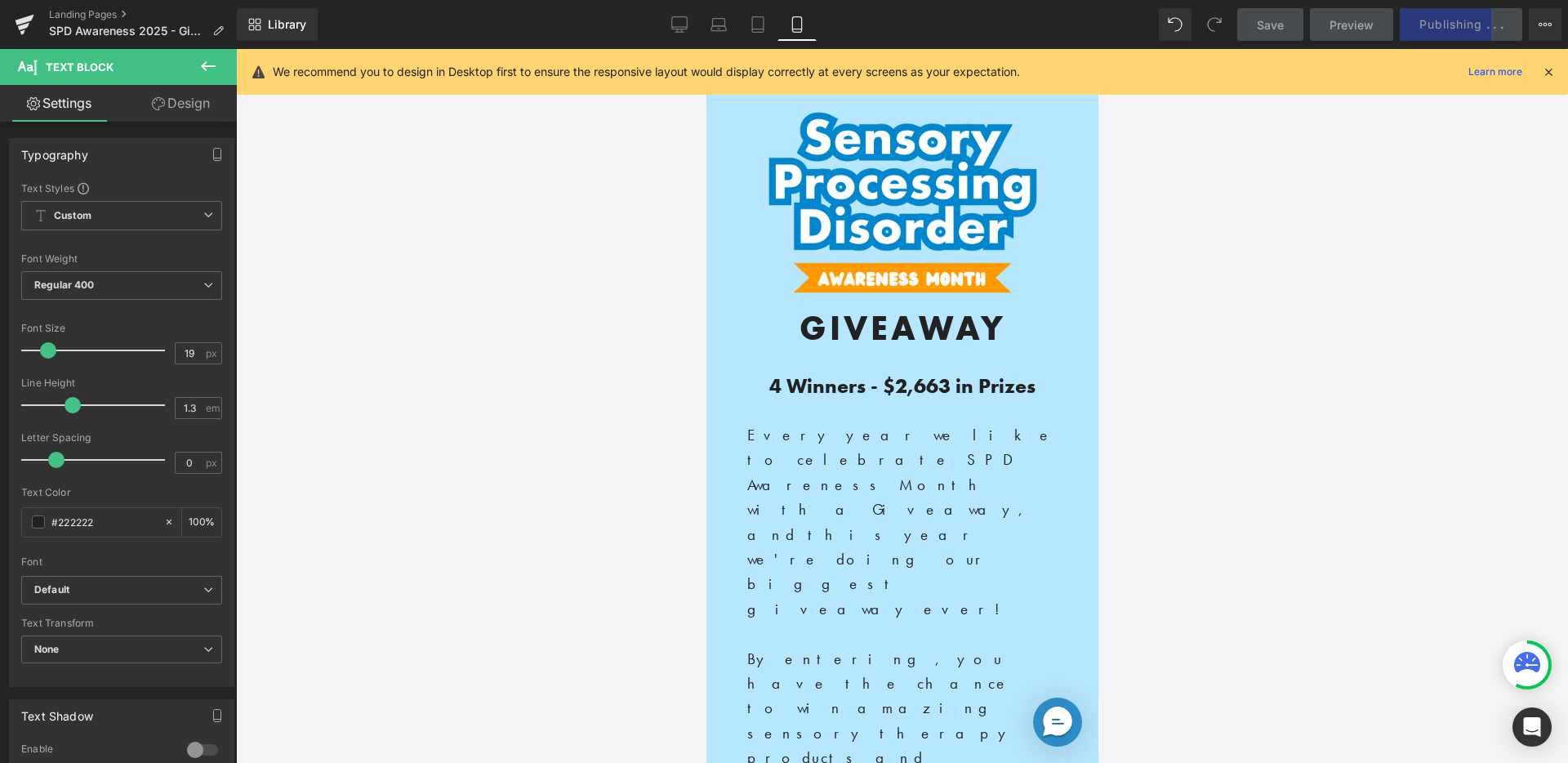
click at [645, 352] on div at bounding box center [901, 405] width 1332 height 713
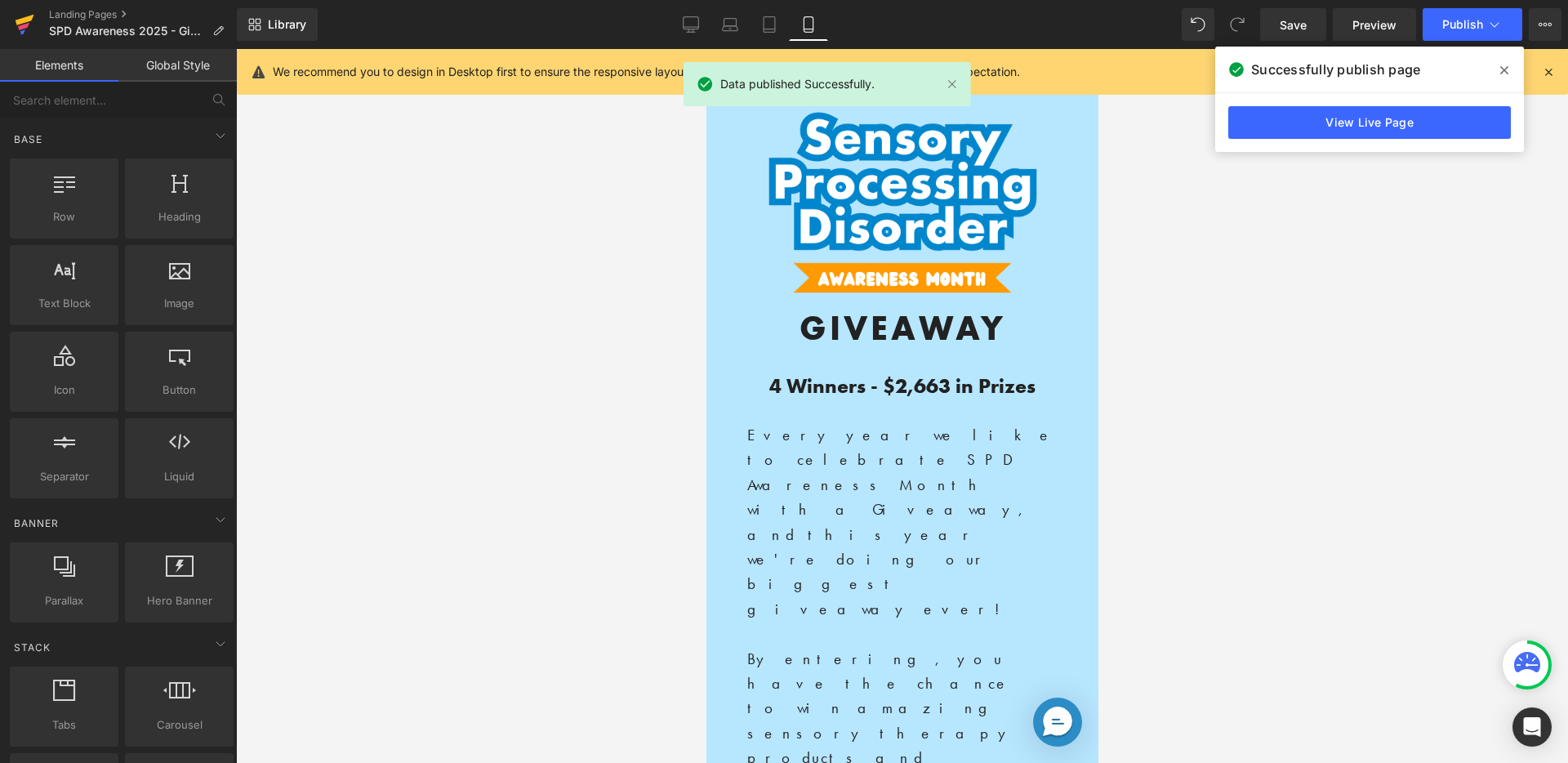
click at [18, 24] on icon at bounding box center [25, 20] width 19 height 10
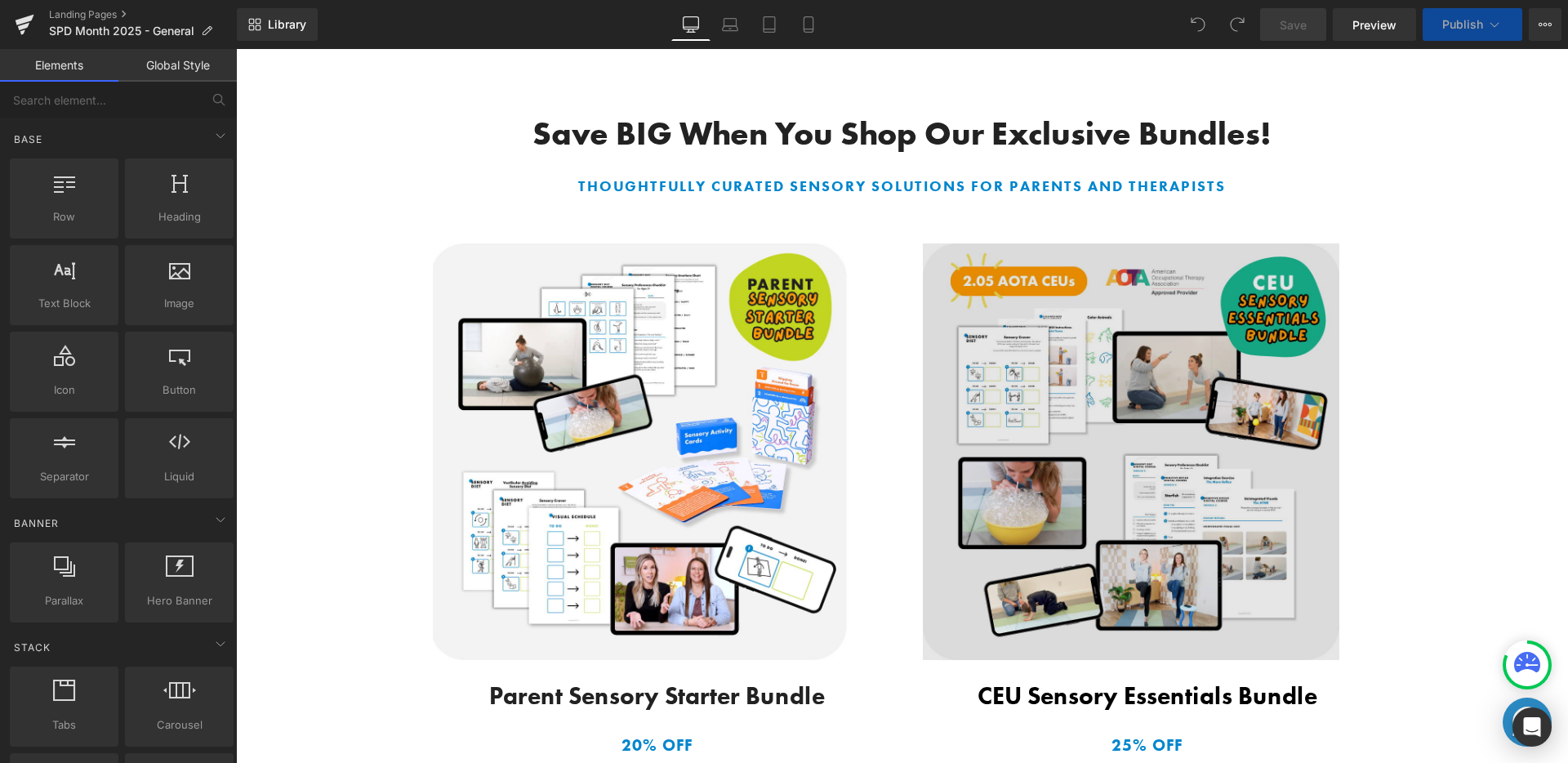
scroll to position [2215, 0]
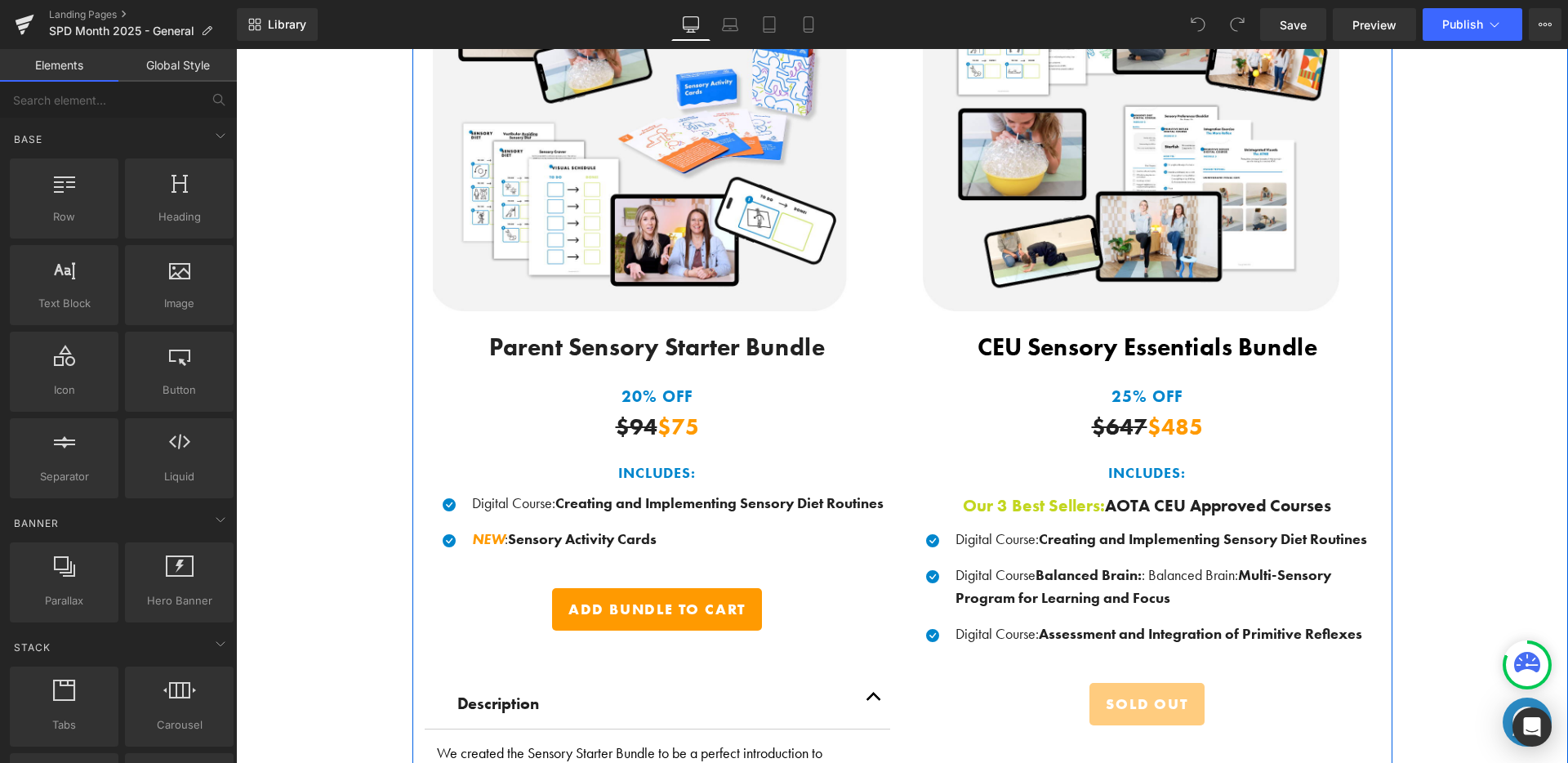
click at [1065, 569] on strong "Balanced Brain:" at bounding box center [1088, 574] width 106 height 19
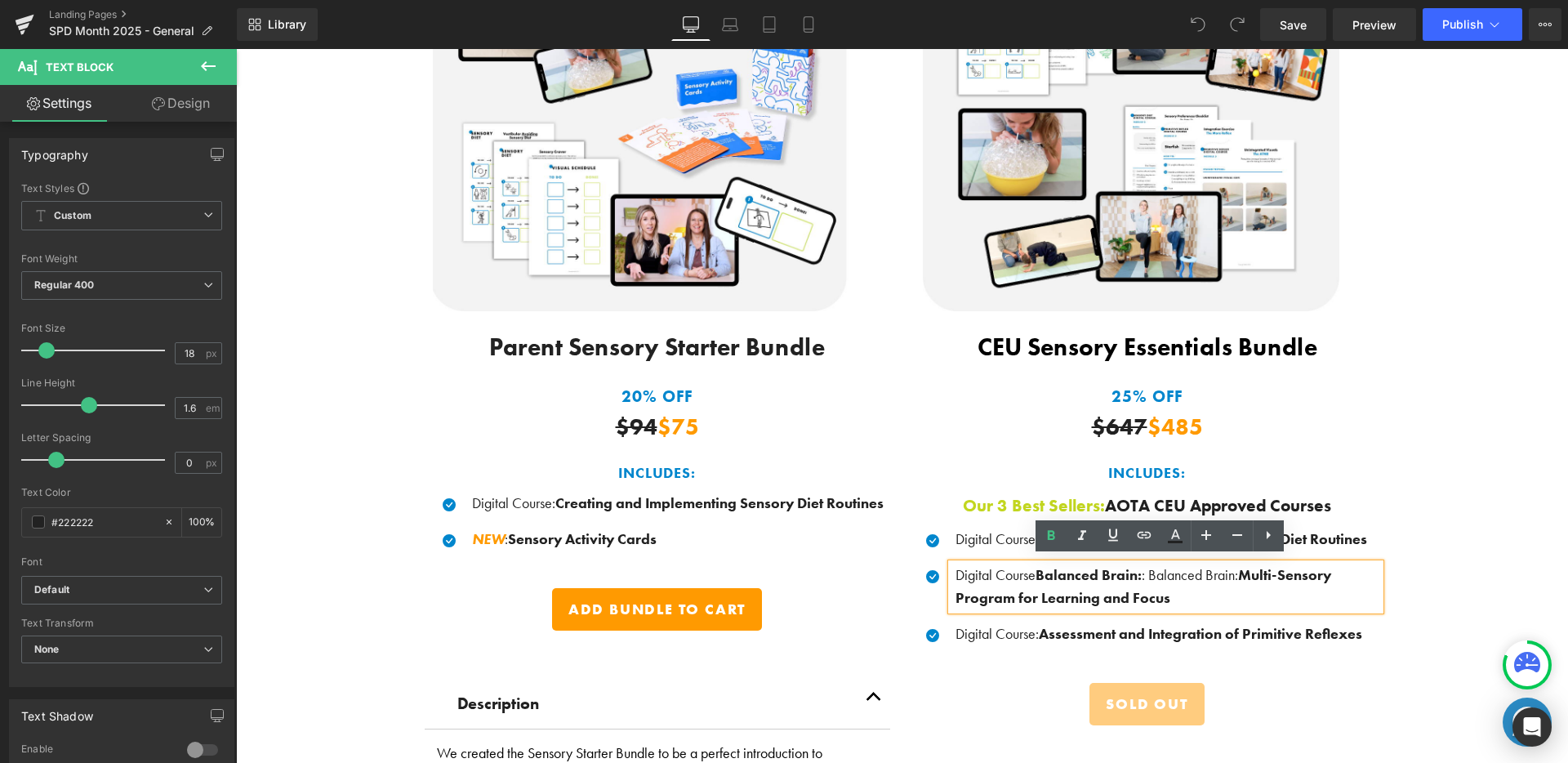
click at [1142, 568] on span "Balanced Brain: : Balanced Brain: Multi-Sensory Program for Learning and Focus" at bounding box center [1143, 586] width 376 height 43
drag, startPoint x: 1134, startPoint y: 574, endPoint x: 1231, endPoint y: 576, distance: 97.0
click at [1232, 576] on span "Balanced Brain: : Balanced Brain: Multi-Sensory Program for Learning and Focus" at bounding box center [1143, 586] width 376 height 43
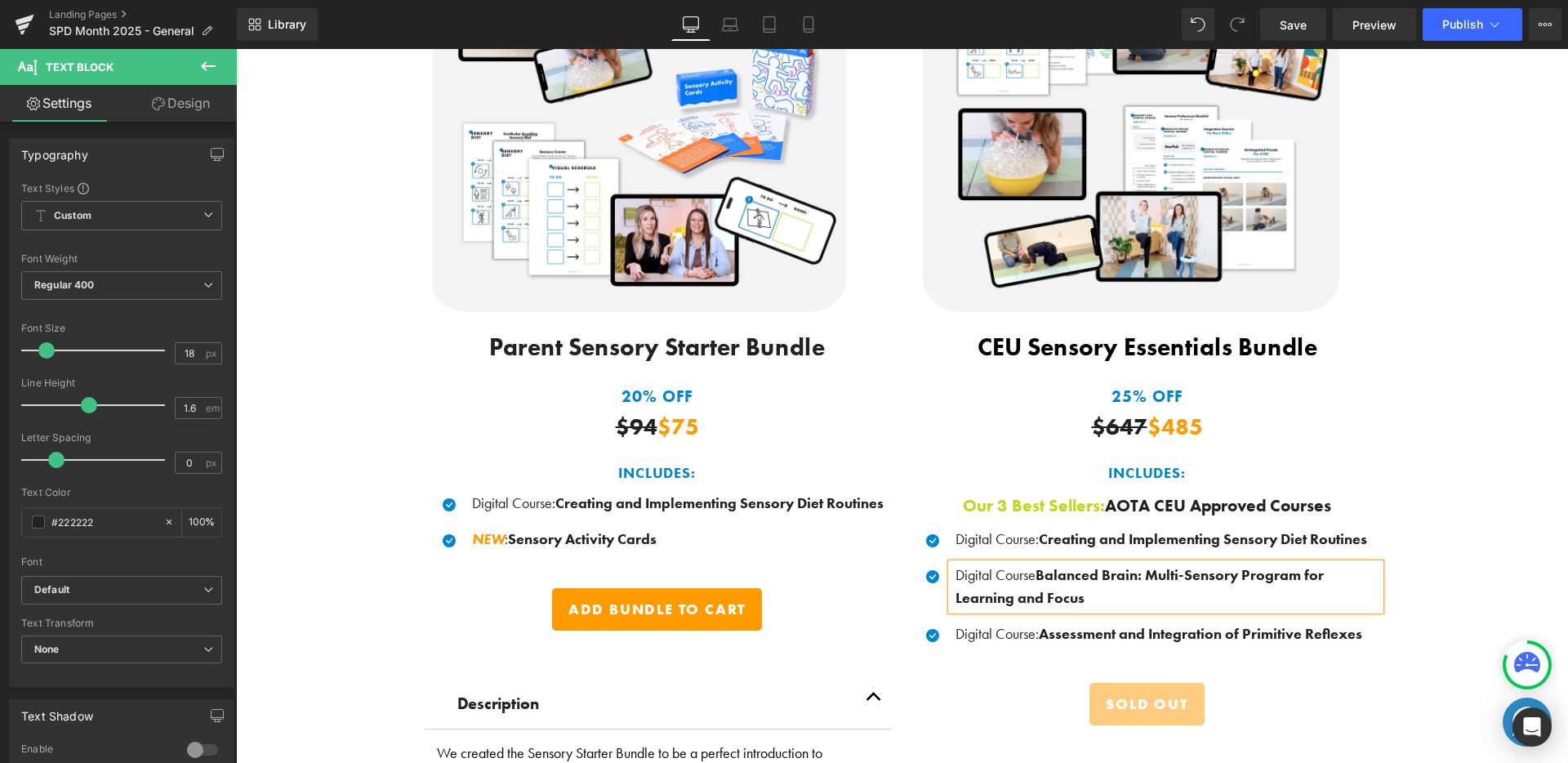
click at [1501, 555] on div "Save BIG When You Shop Our Exclusive Bundles! Heading Thoughtfully curated sens…" at bounding box center [901, 556] width 1332 height 1581
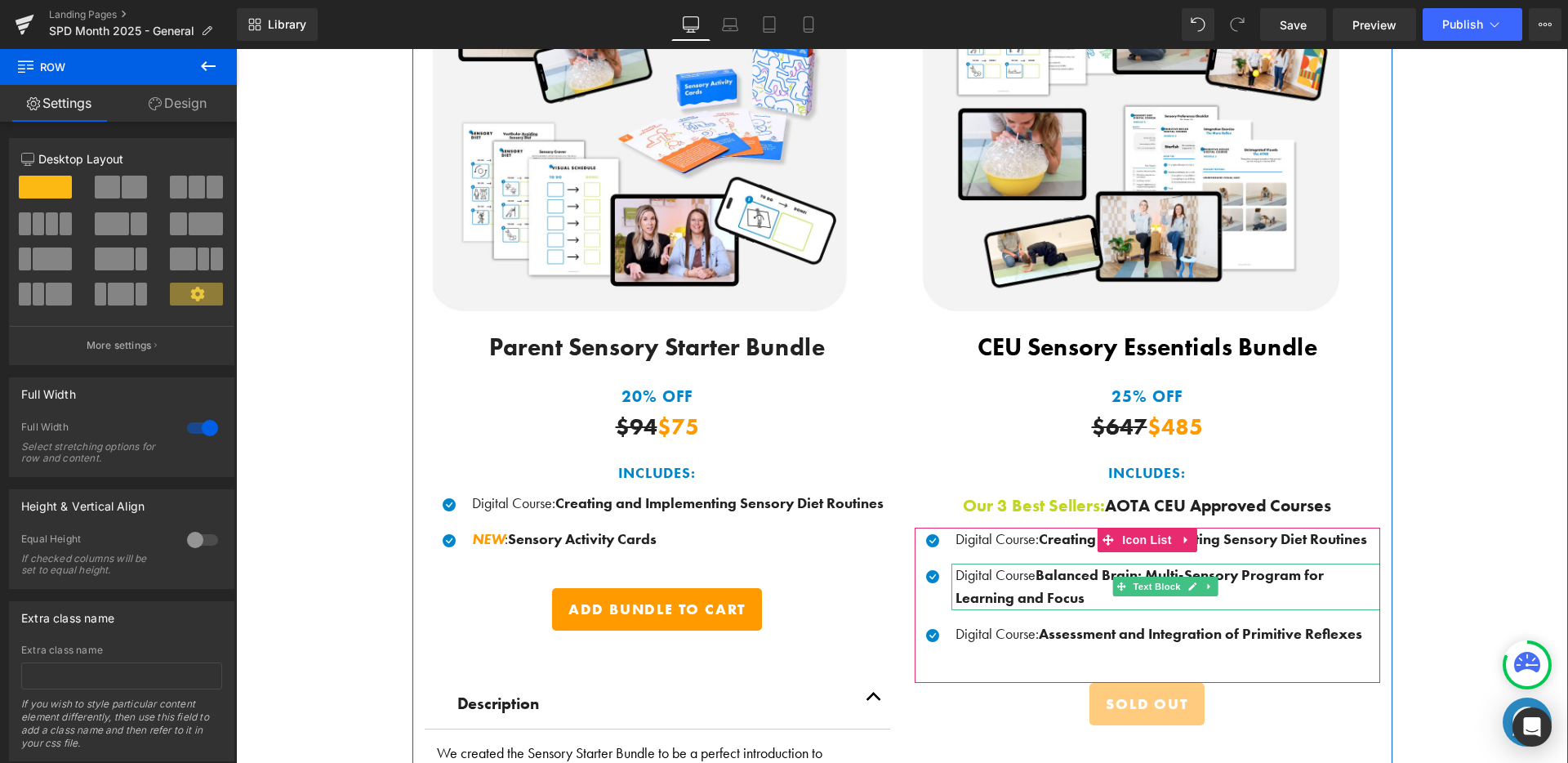
click at [1035, 568] on strong "Balanced Brain:" at bounding box center [1088, 574] width 106 height 19
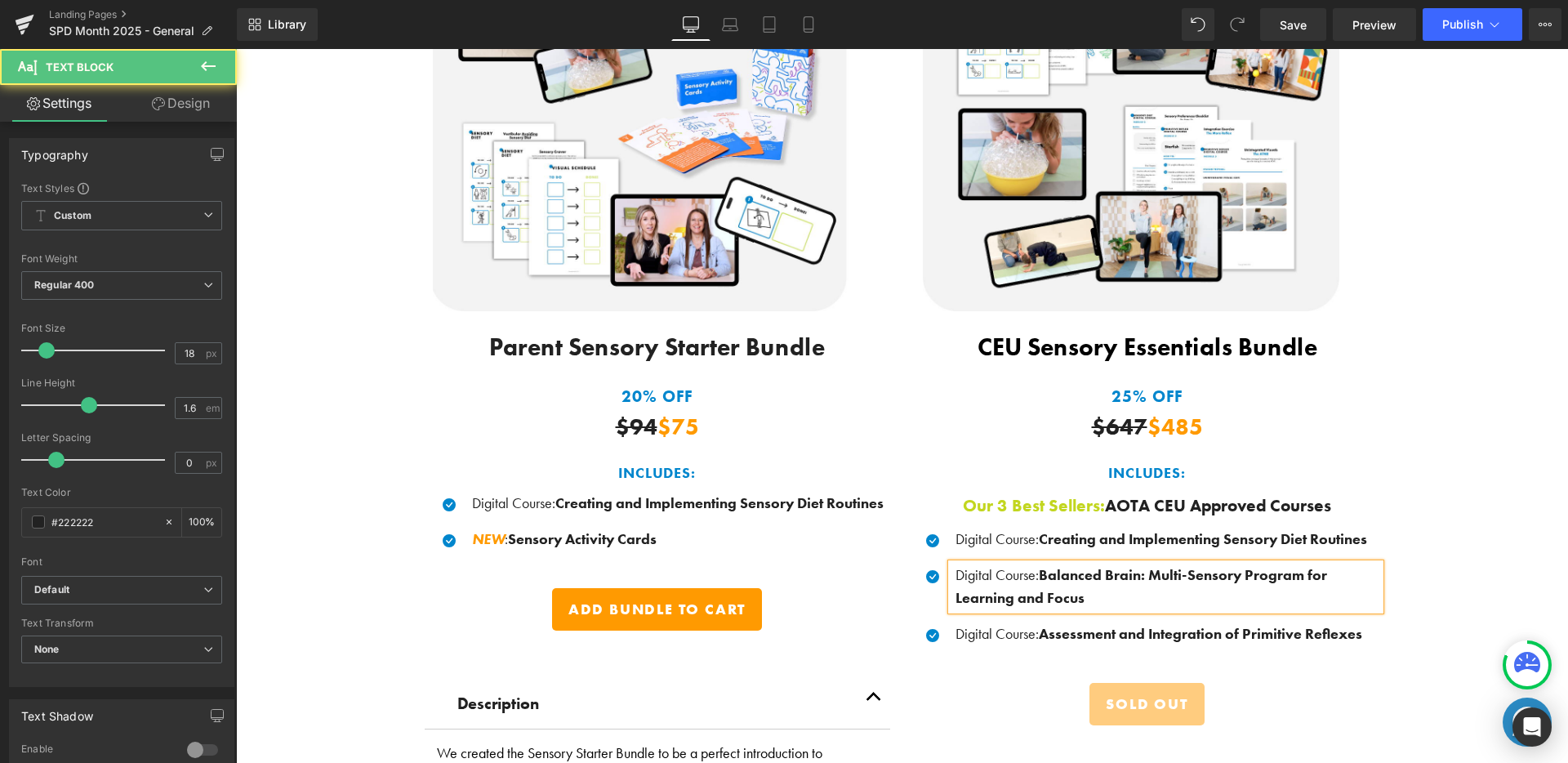
click at [1145, 570] on b "Multi-Sensory Program for Learning and Focus" at bounding box center [1140, 586] width 371 height 43
click at [1430, 507] on div "Save BIG When You Shop Our Exclusive Bundles! Heading Thoughtfully curated sens…" at bounding box center [901, 556] width 1332 height 1581
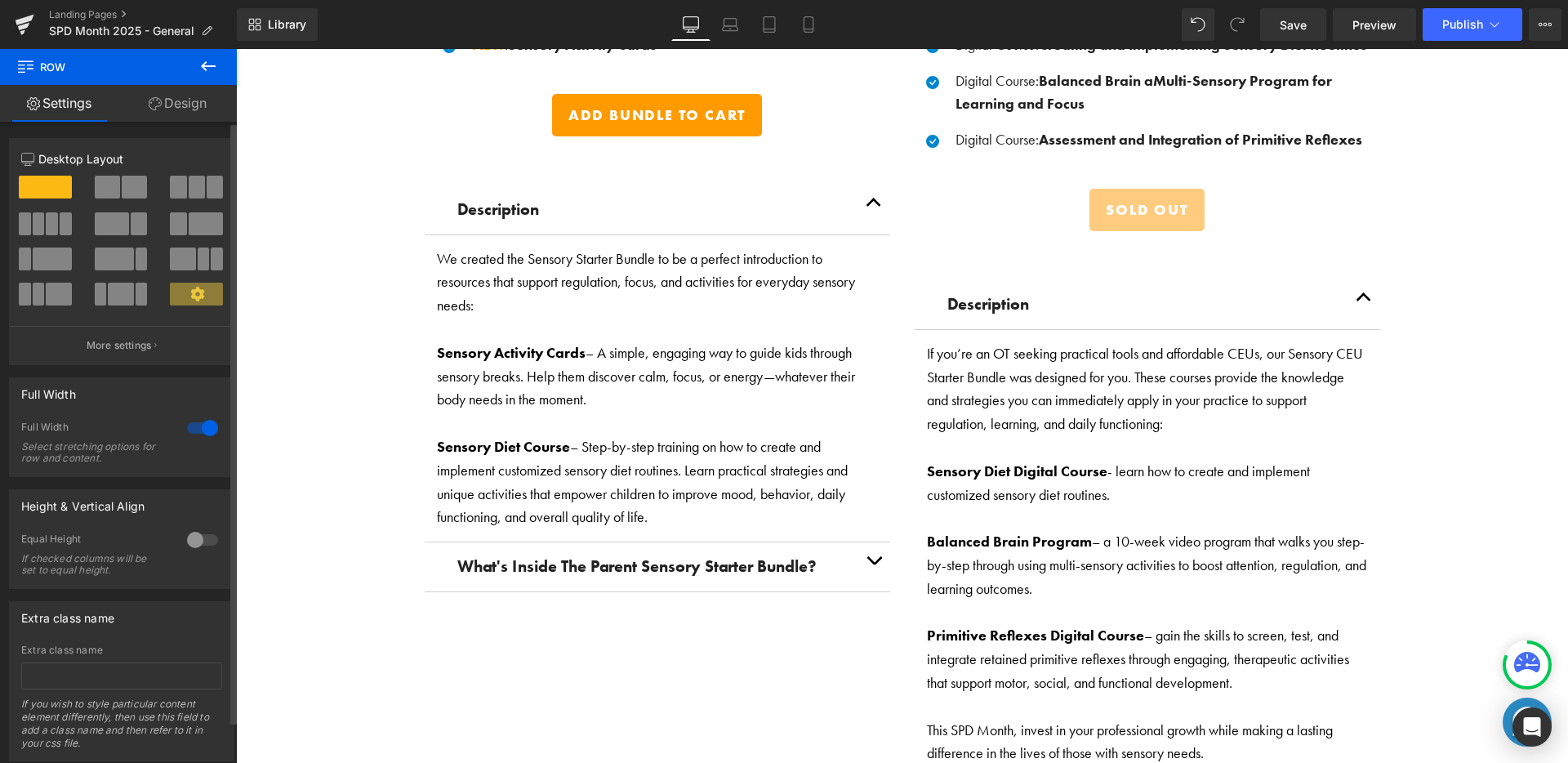
scroll to position [2705, 0]
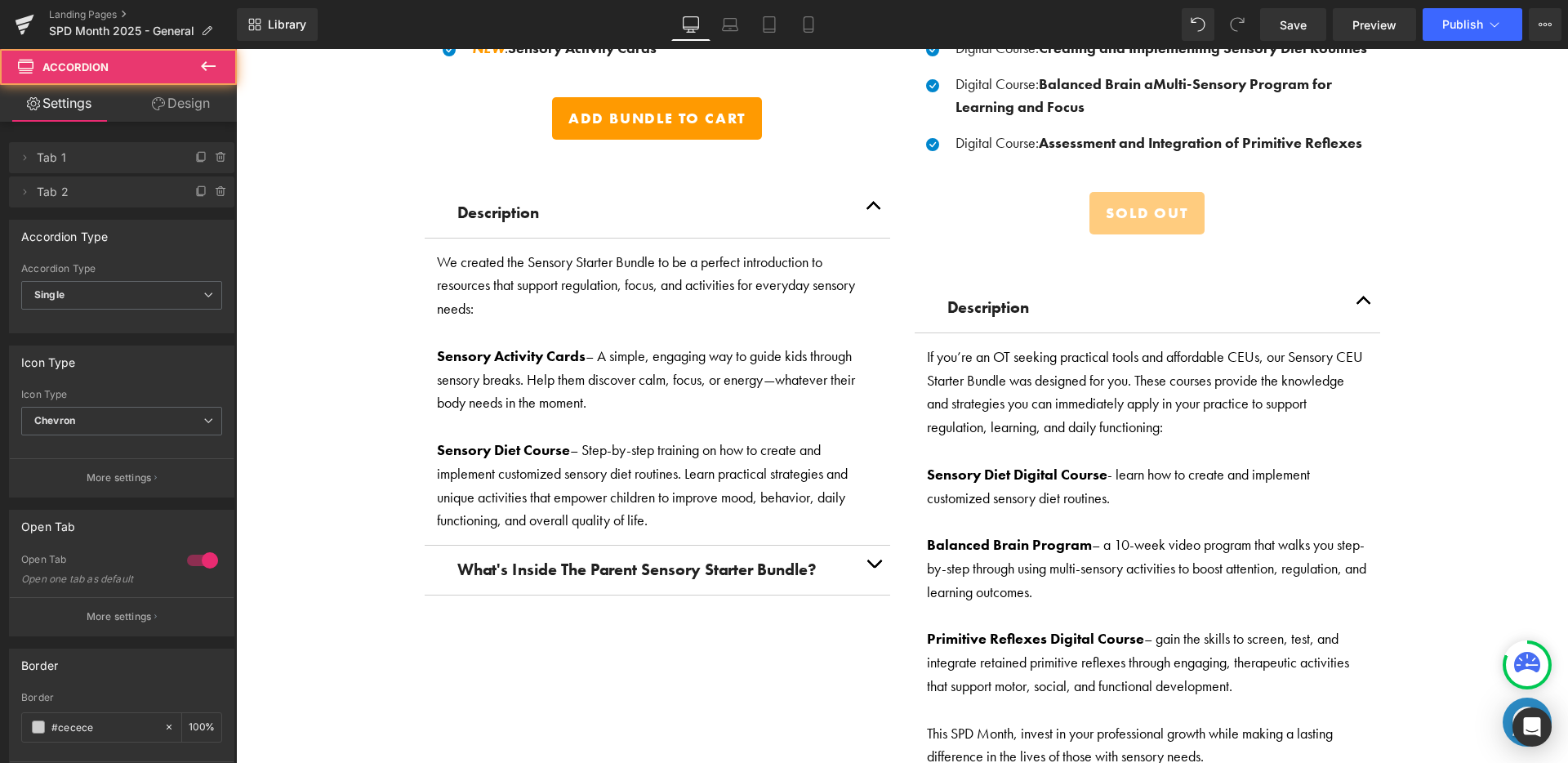
click at [1357, 283] on button "button" at bounding box center [1364, 307] width 32 height 49
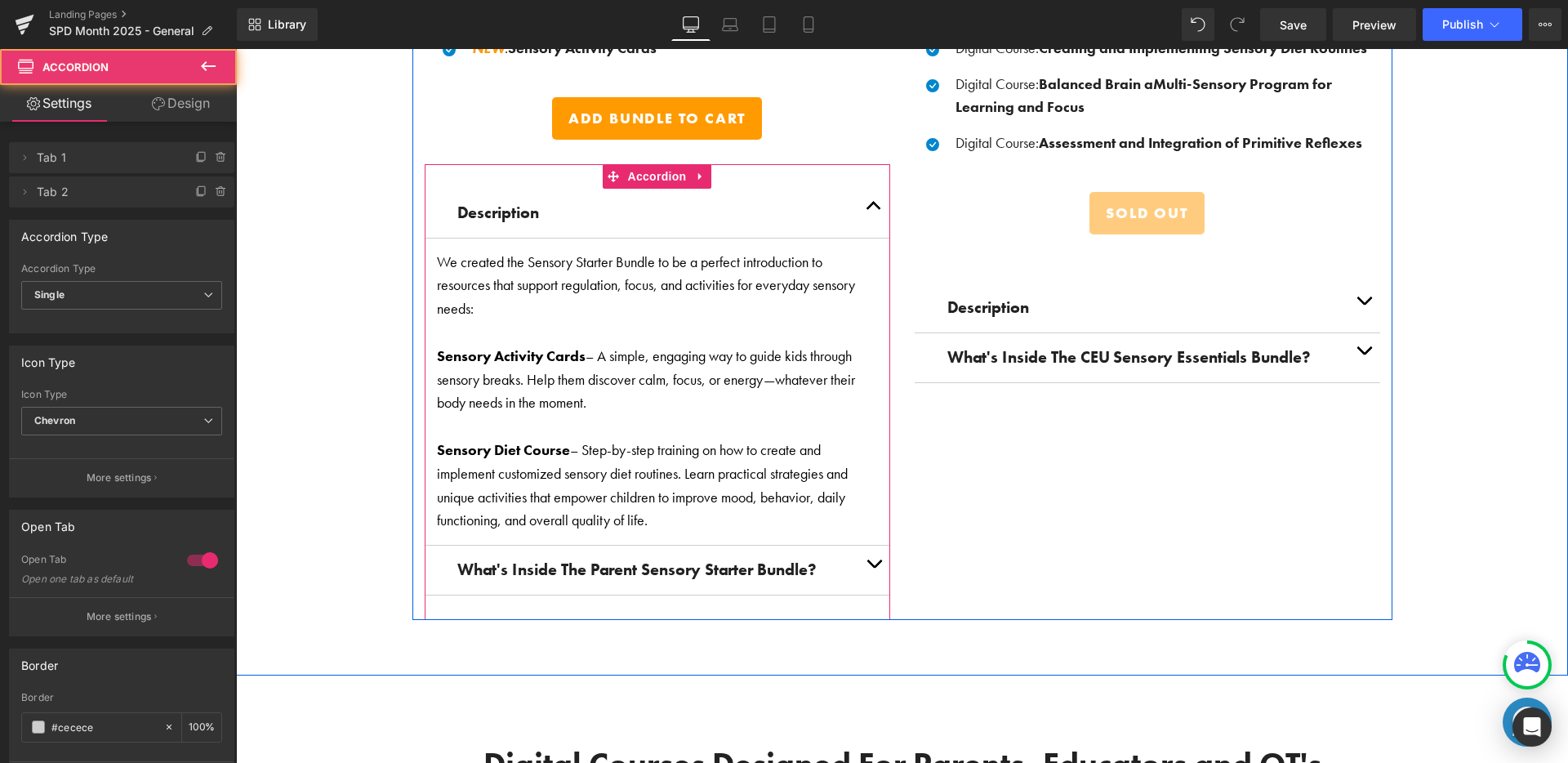
click at [858, 198] on button "button" at bounding box center [874, 213] width 32 height 49
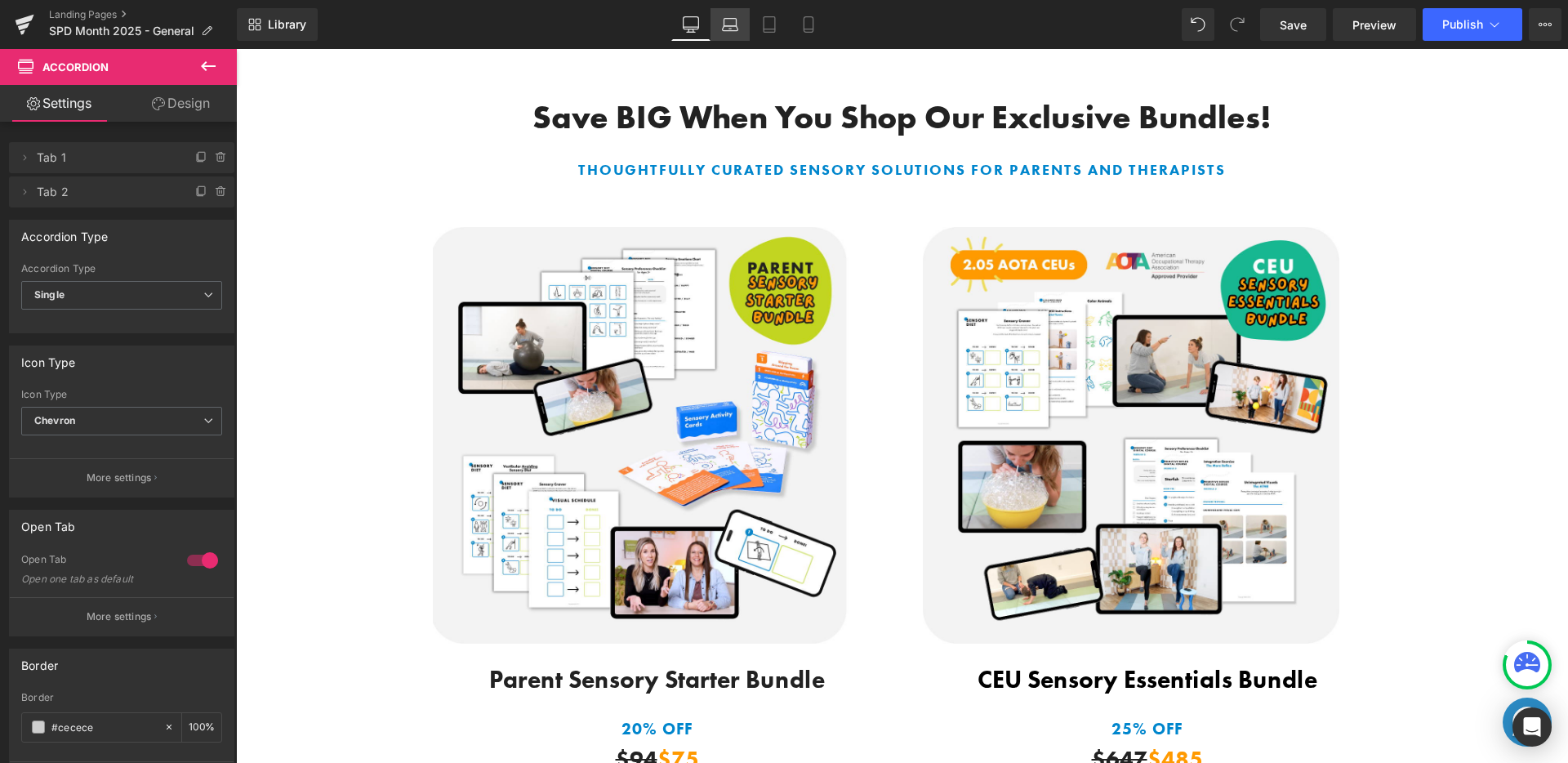
click at [733, 14] on link "Laptop" at bounding box center [730, 25] width 39 height 32
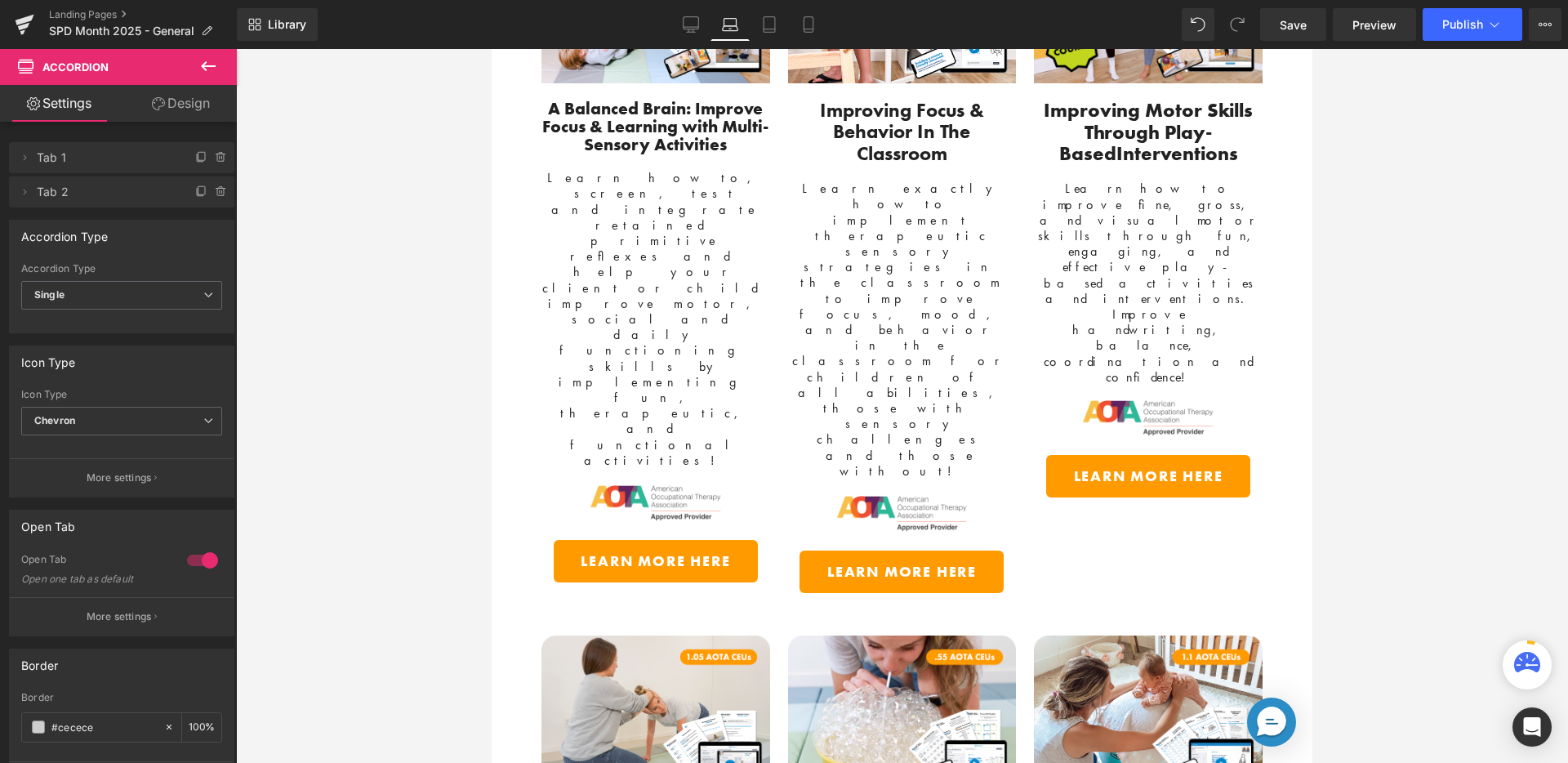
scroll to position [1388, 0]
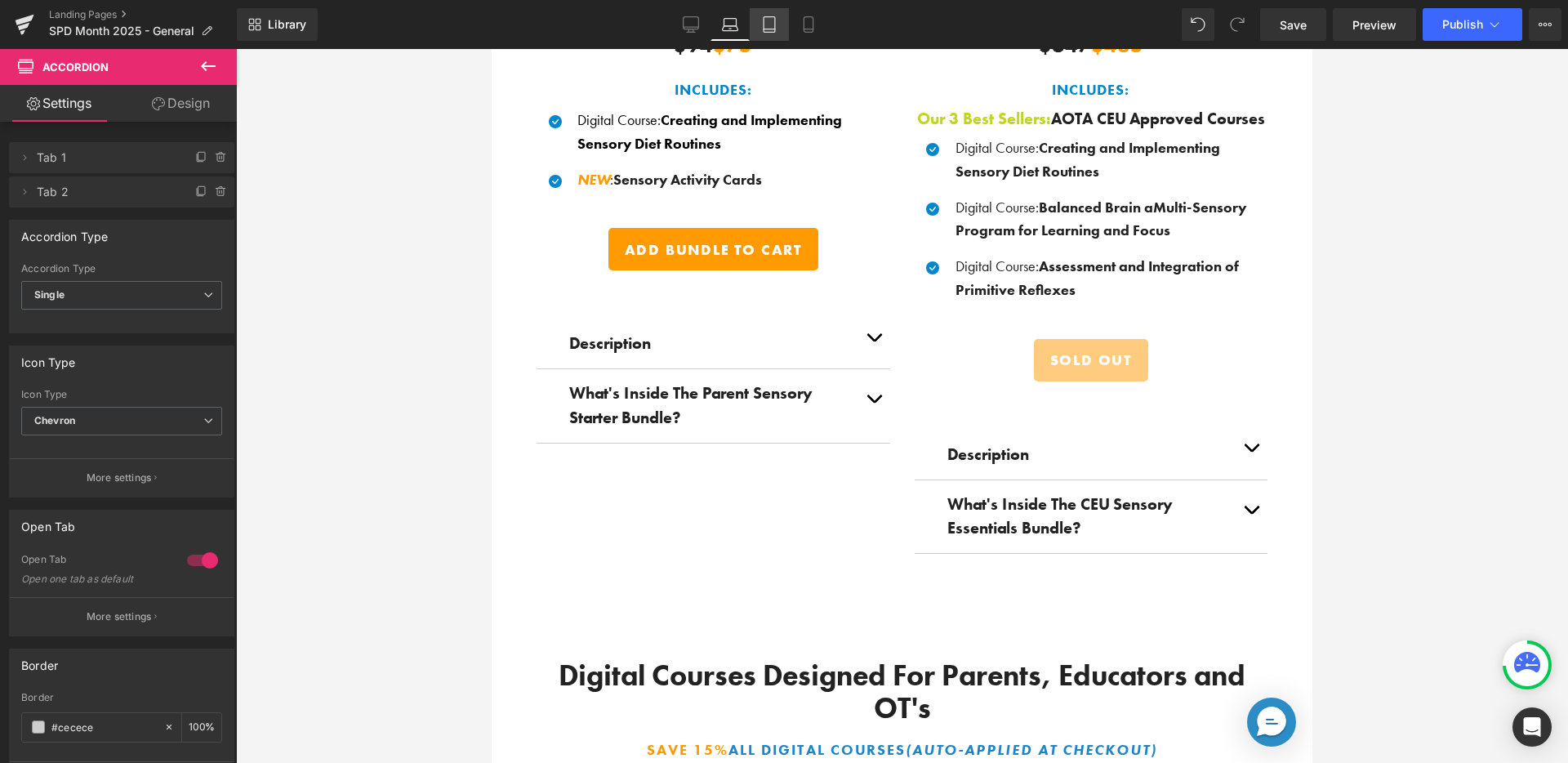
click at [772, 24] on icon at bounding box center [769, 24] width 16 height 16
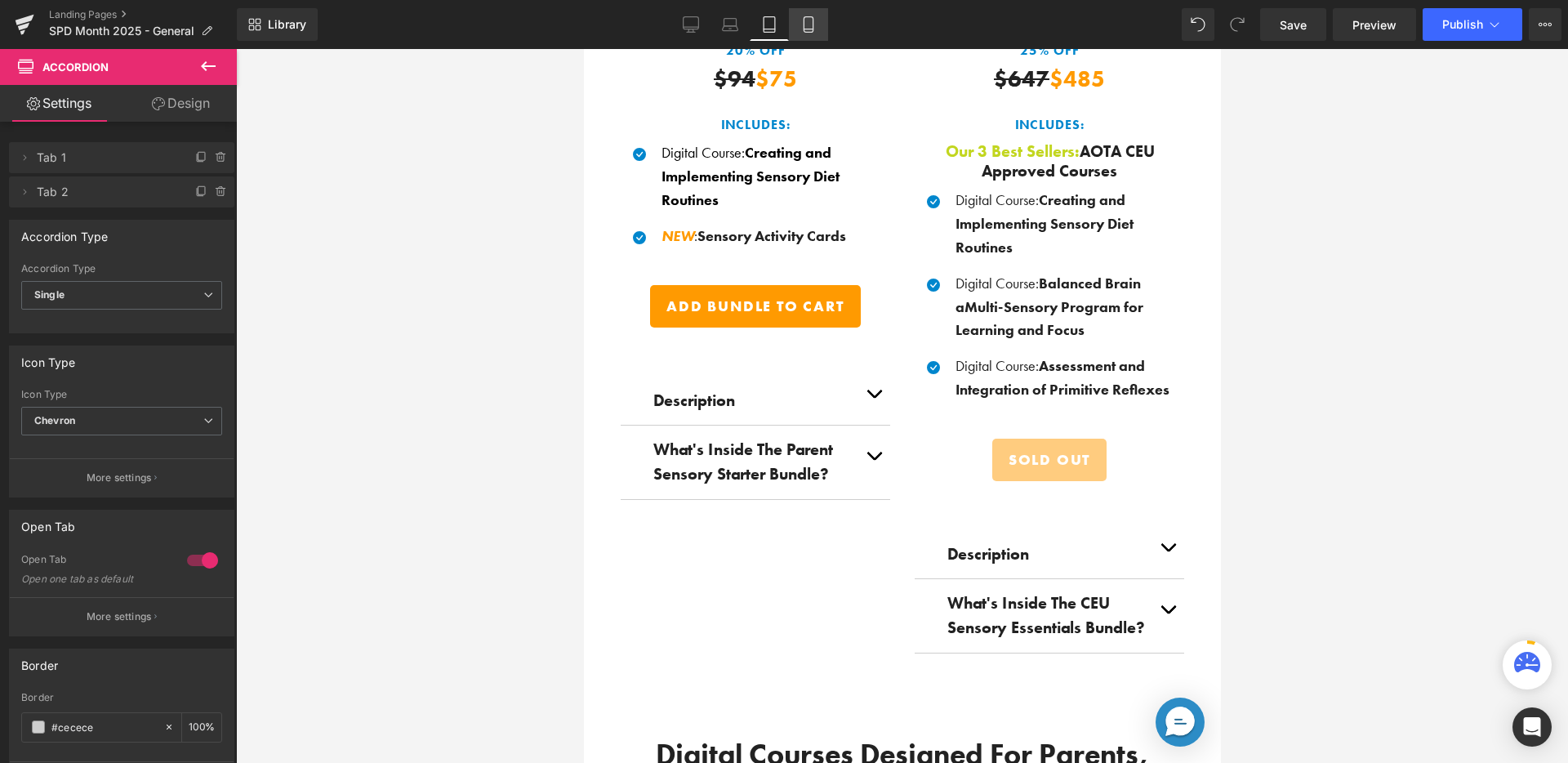
click at [801, 22] on link "Mobile" at bounding box center [808, 25] width 39 height 32
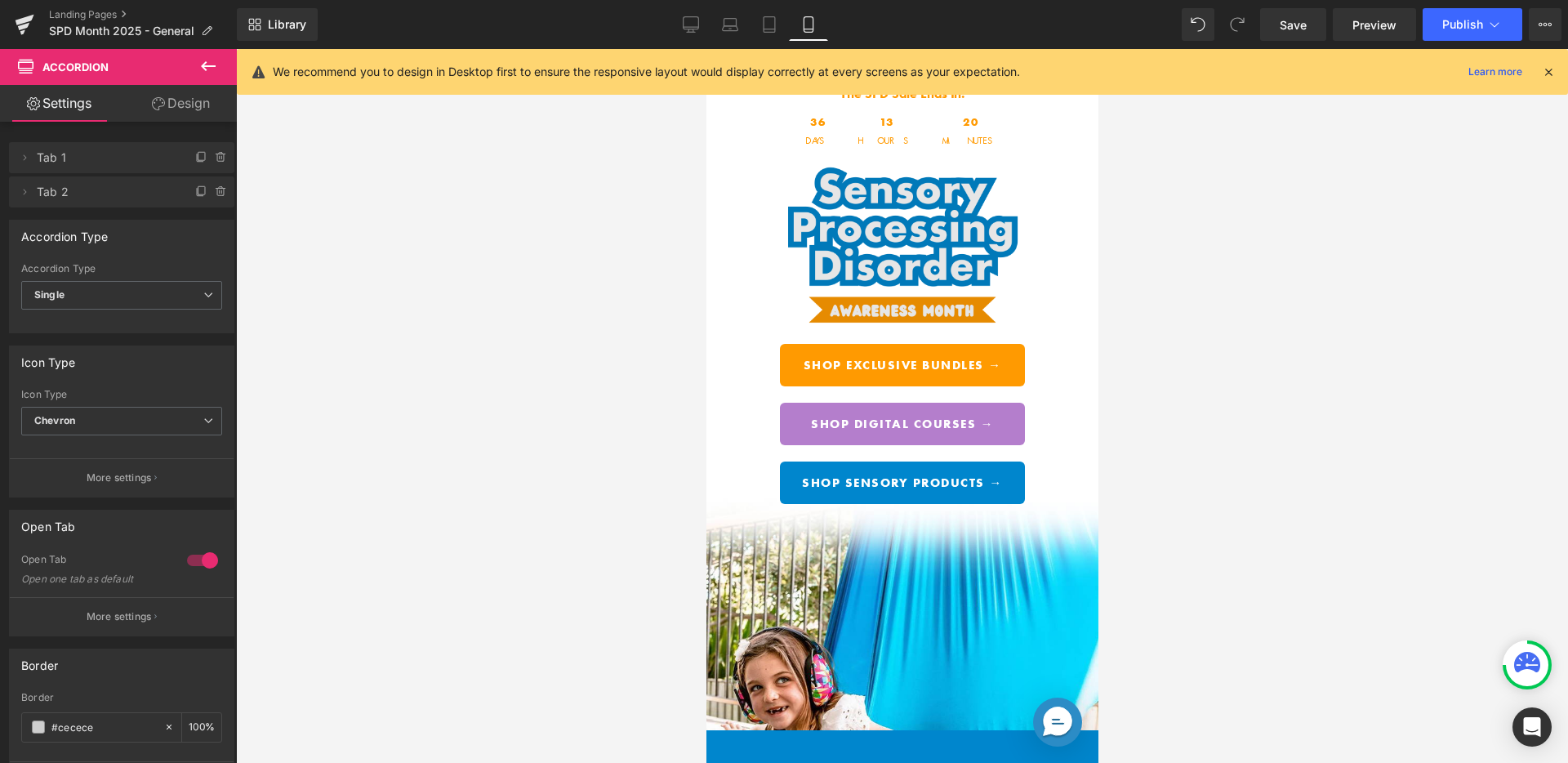
scroll to position [0, 0]
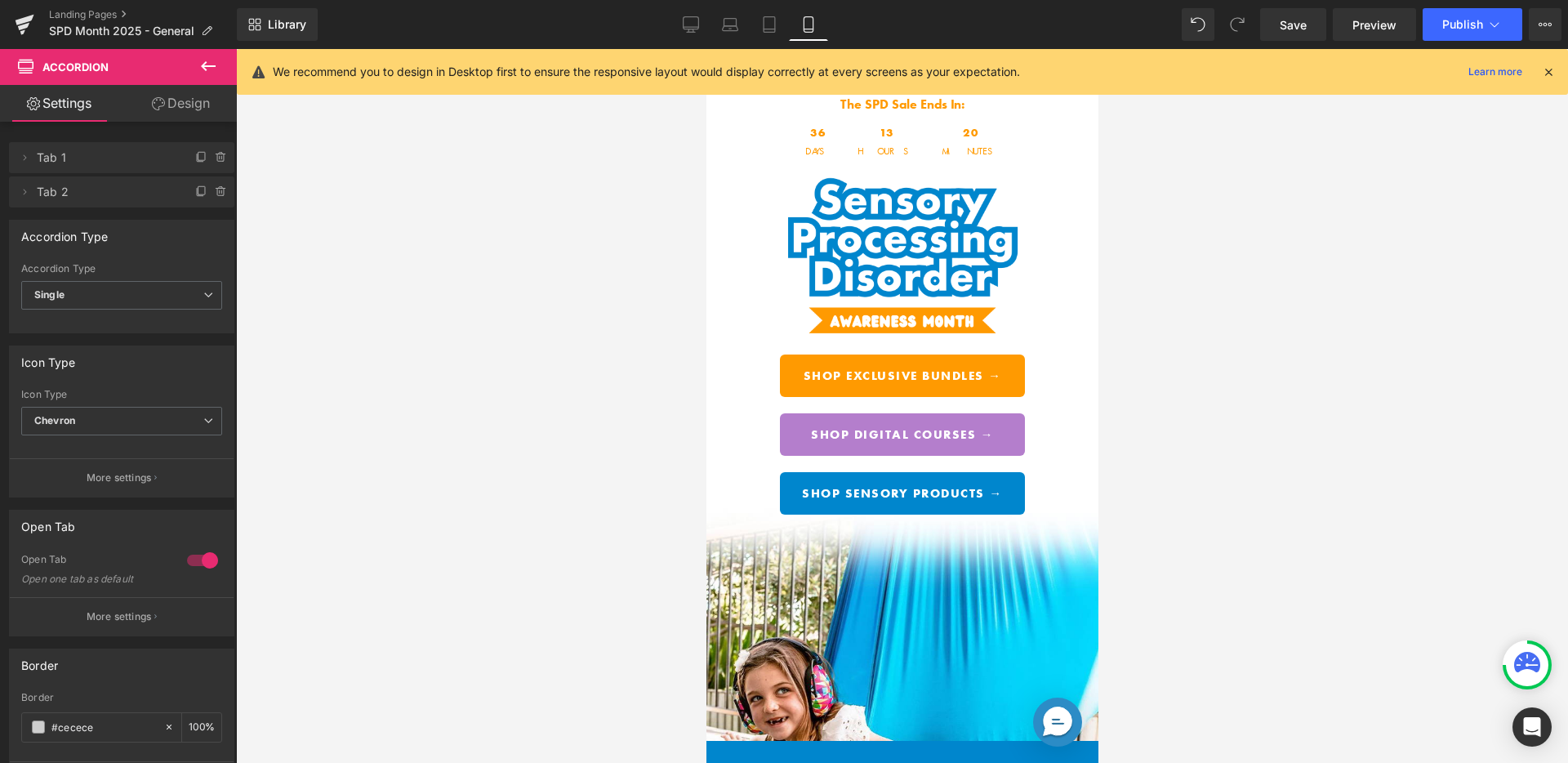
click at [1555, 67] on div "We recommend you to design in Desktop first to ensure the responsive layout wou…" at bounding box center [901, 72] width 1331 height 46
click at [1548, 66] on icon at bounding box center [1548, 72] width 15 height 15
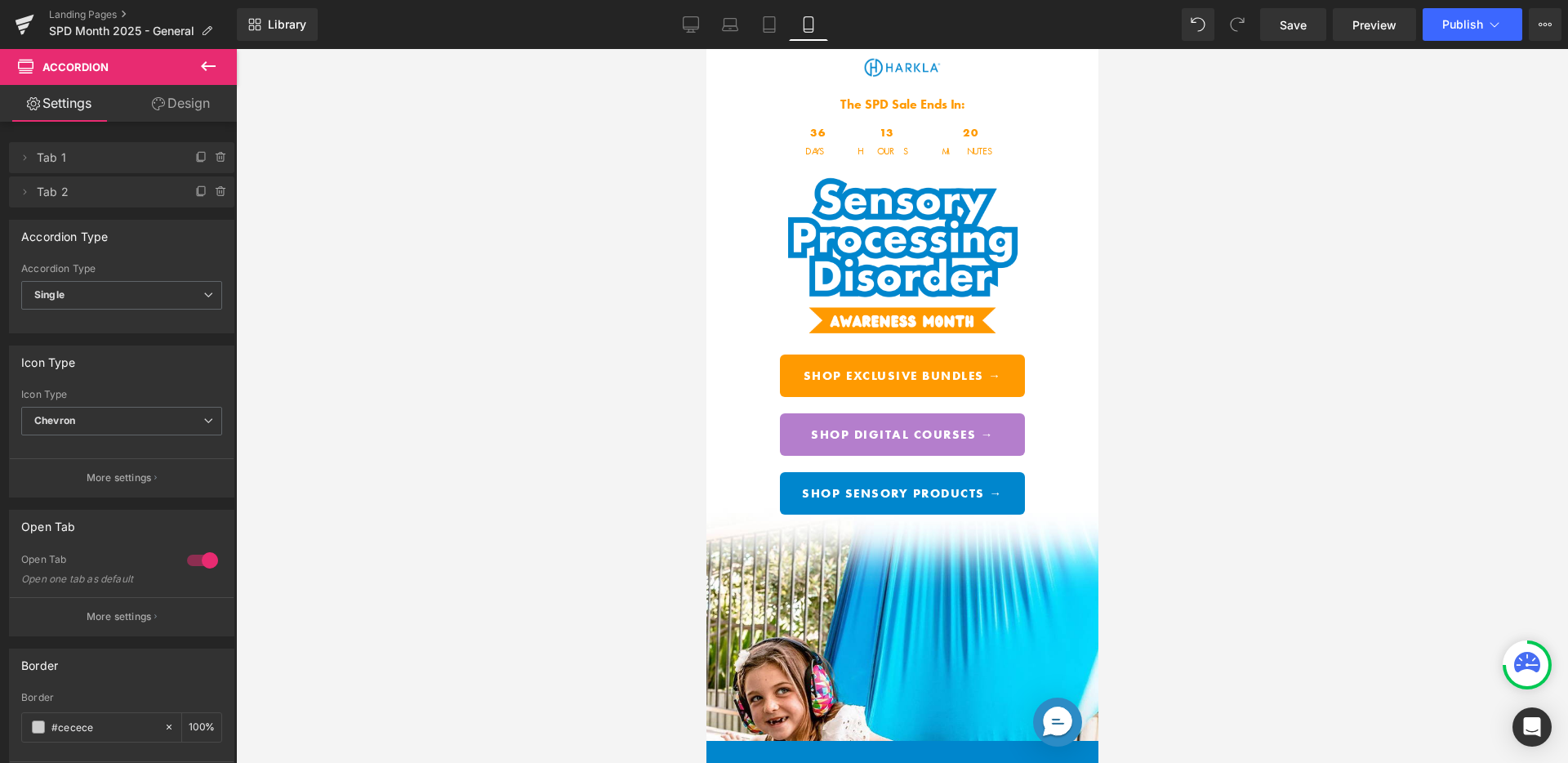
click at [1299, 305] on div at bounding box center [901, 405] width 1332 height 713
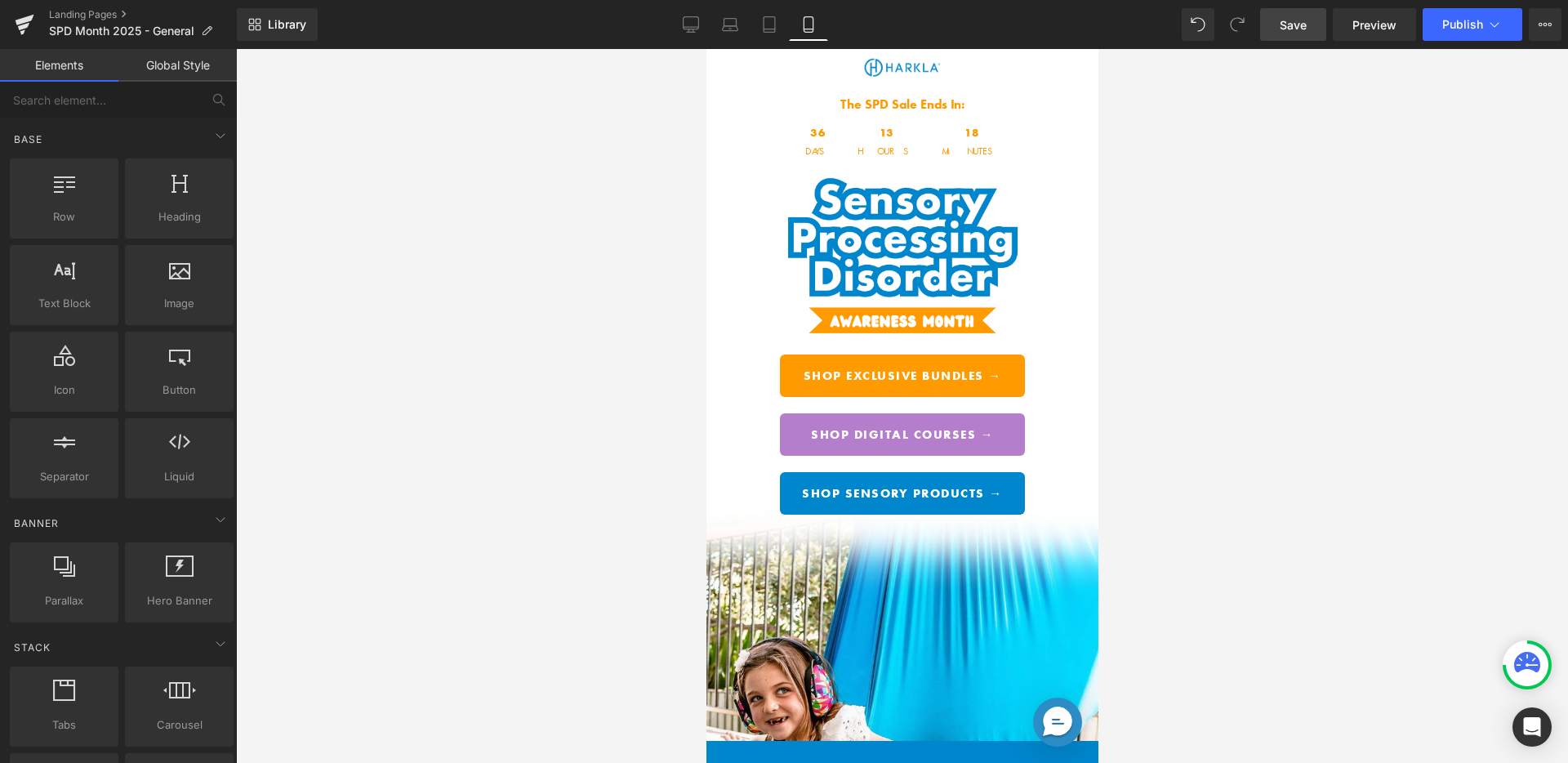
click at [1295, 24] on span "Save" at bounding box center [1293, 25] width 27 height 17
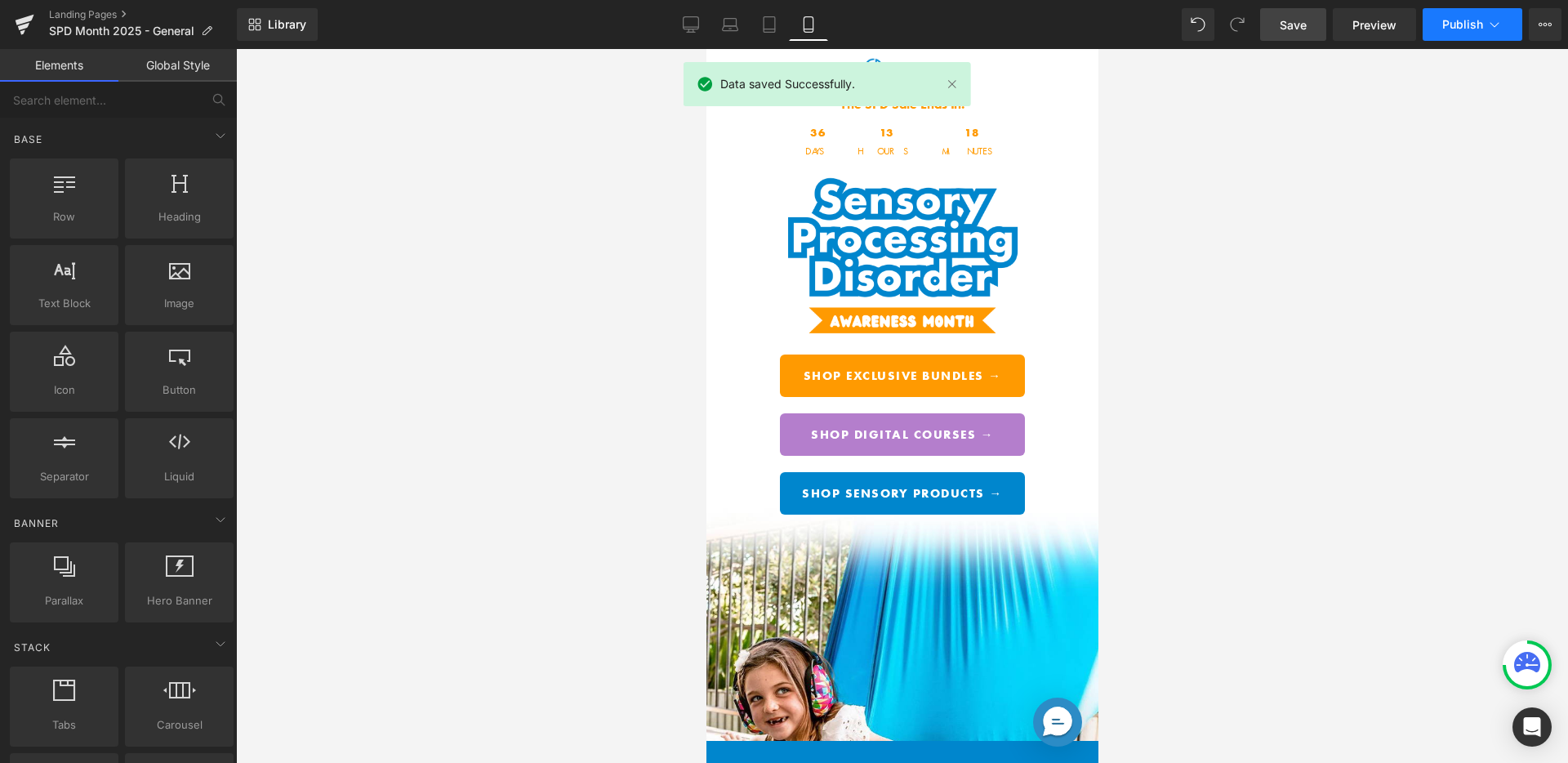
click at [1461, 23] on span "Publish" at bounding box center [1462, 24] width 41 height 13
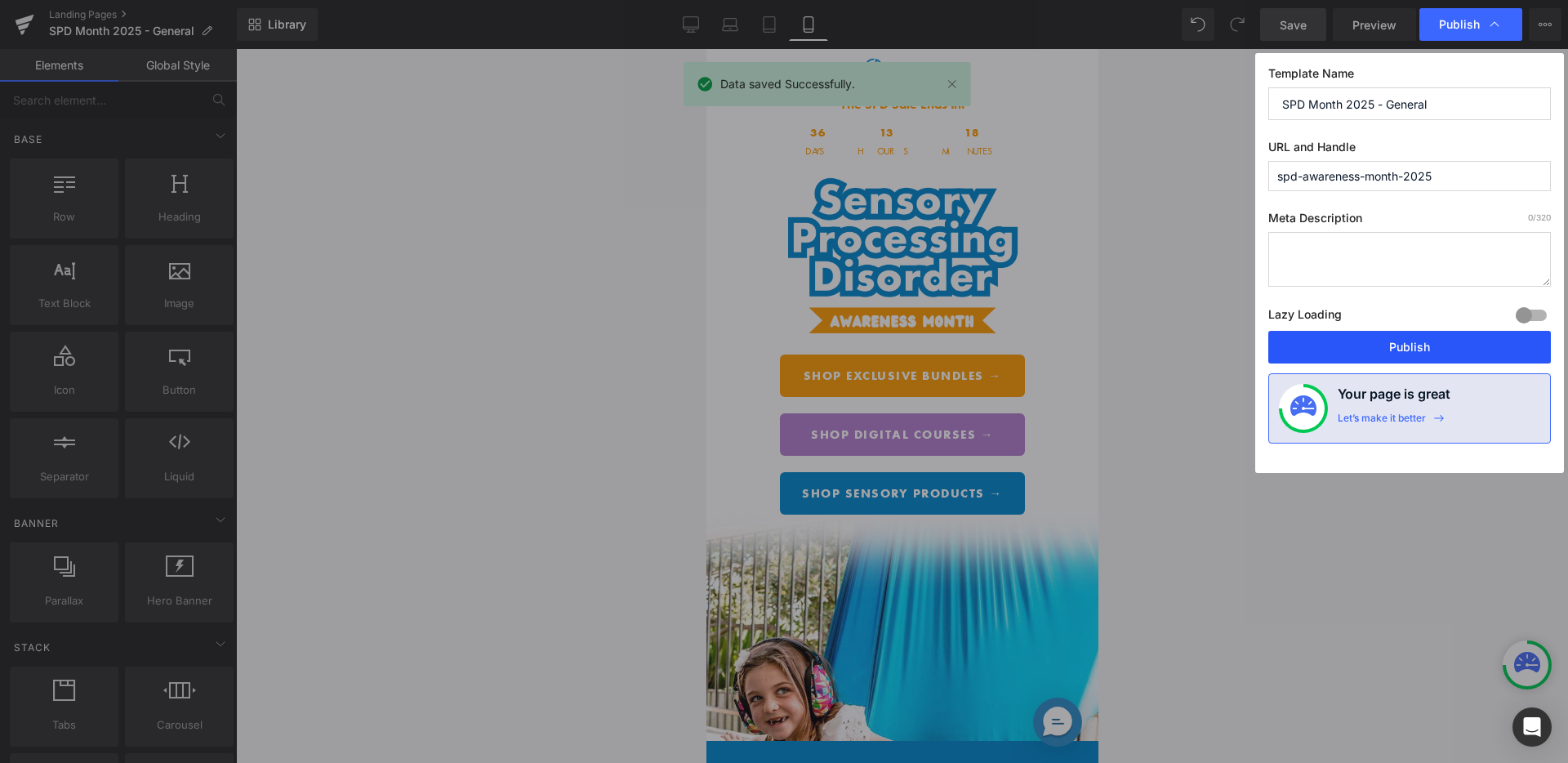
click at [1364, 339] on button "Publish" at bounding box center [1409, 347] width 283 height 32
